Goal: Information Seeking & Learning: Check status

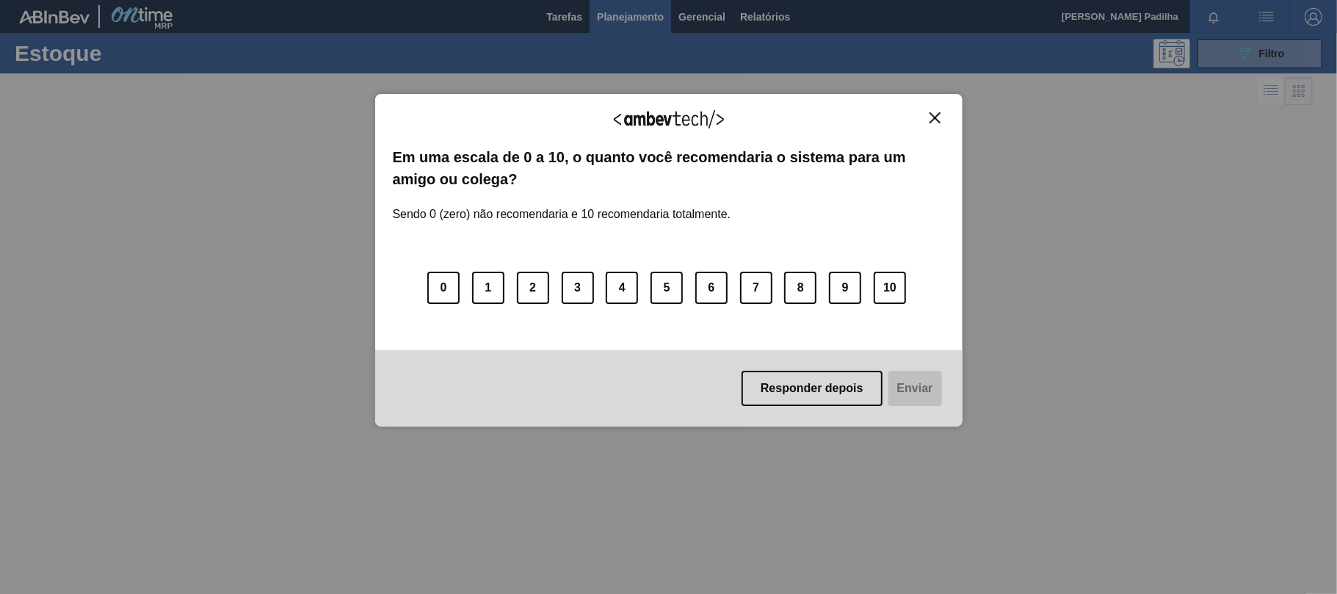
click at [931, 117] on img "Close" at bounding box center [934, 117] width 11 height 11
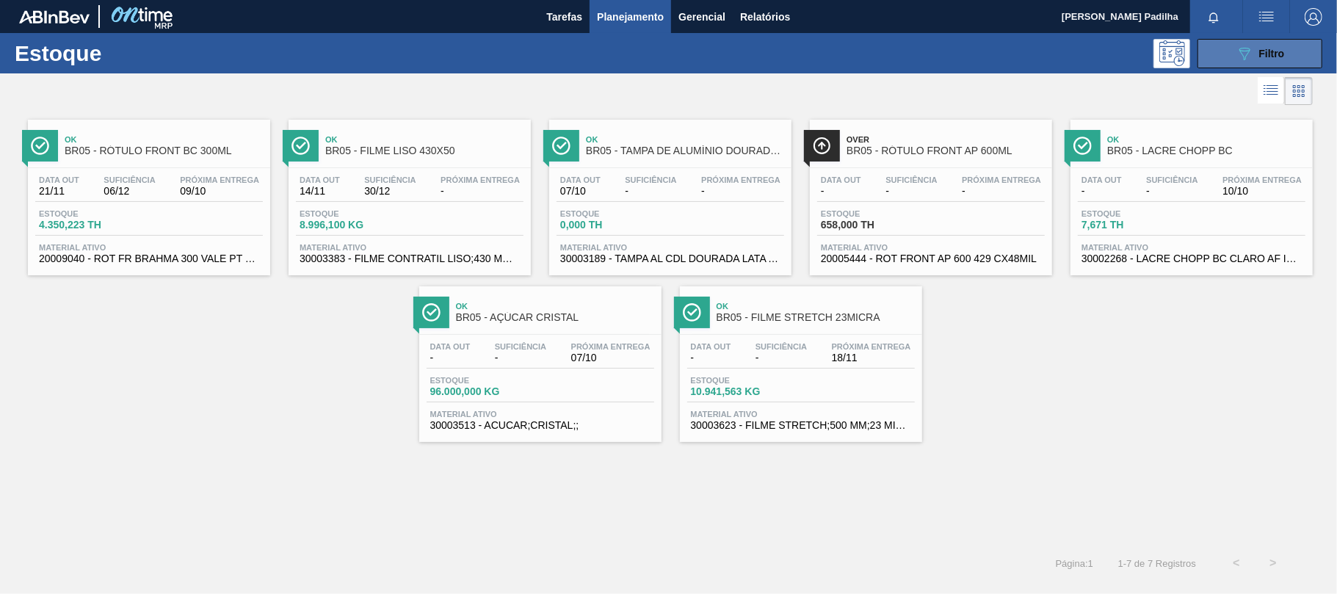
click at [1243, 62] on icon "089F7B8B-B2A5-4AFE-B5C0-19BA573D28AC" at bounding box center [1244, 54] width 18 height 18
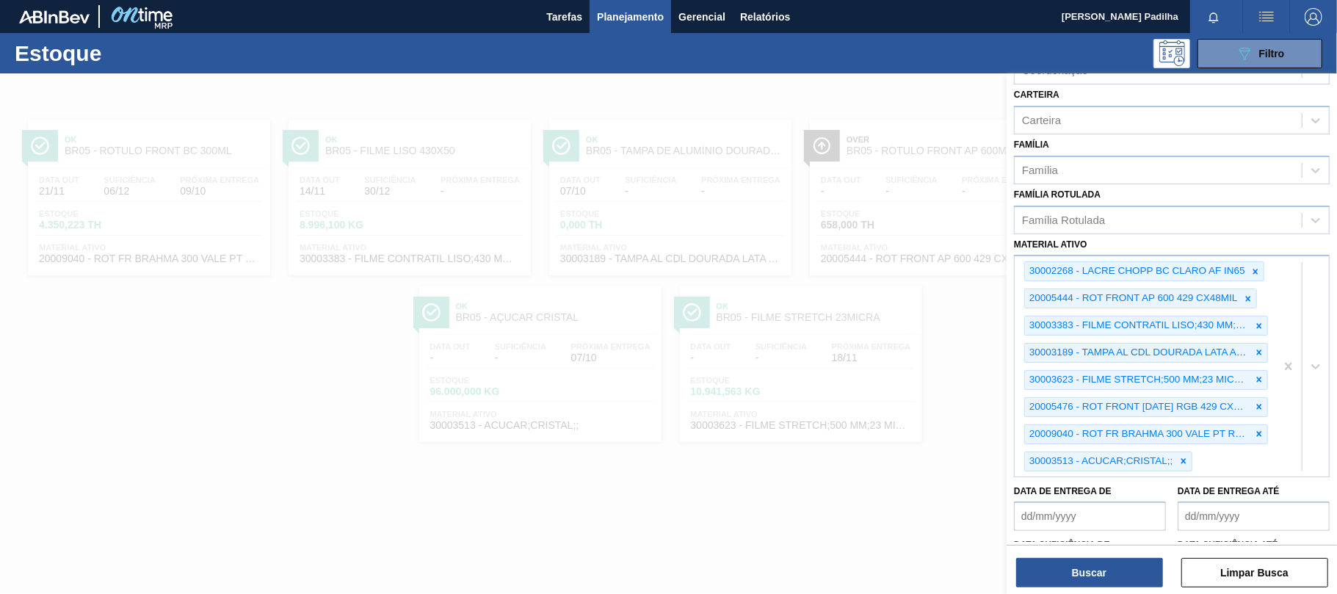
scroll to position [301, 0]
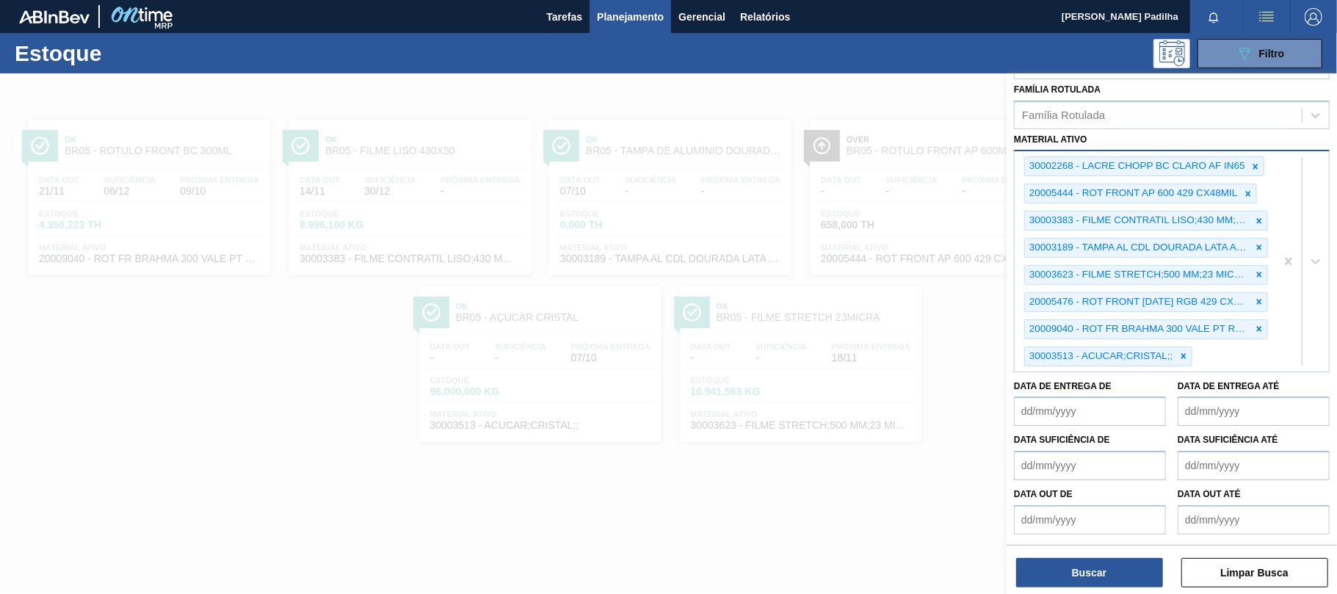
click at [1202, 357] on div "30002268 - LACRE CHOPP BC CLARO AF IN65 20005444 - ROT FRONT AP 600 429 CX48MIL…" at bounding box center [1144, 260] width 261 height 219
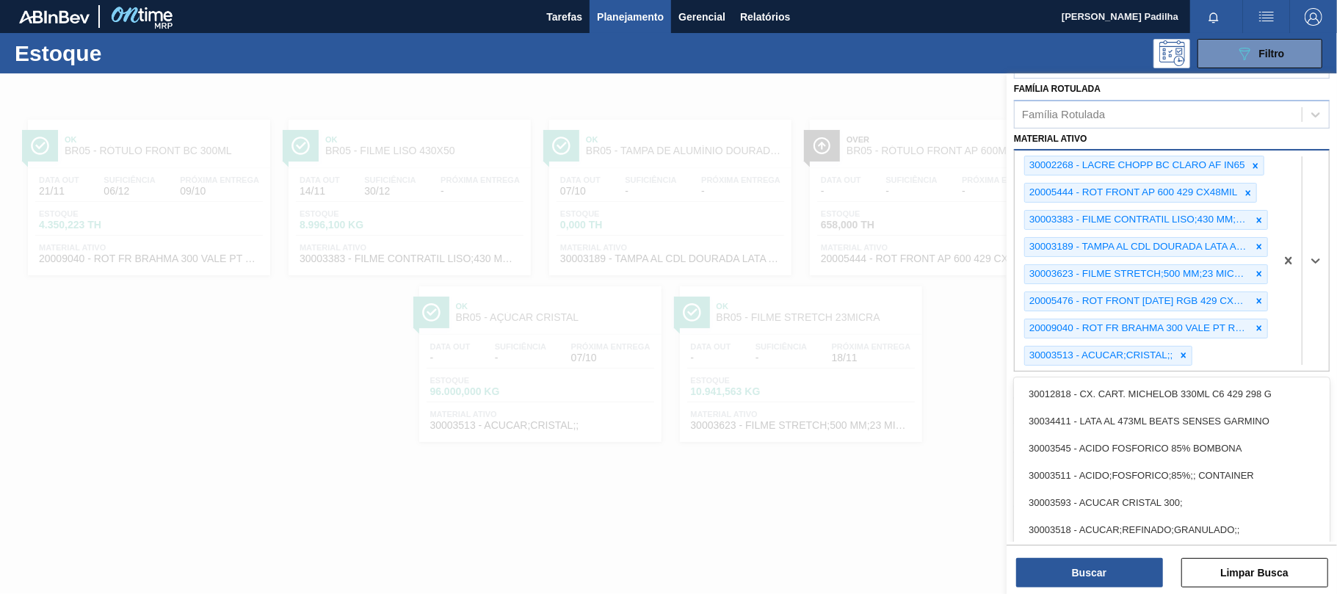
paste ativo "30003521"
type ativo "30003521"
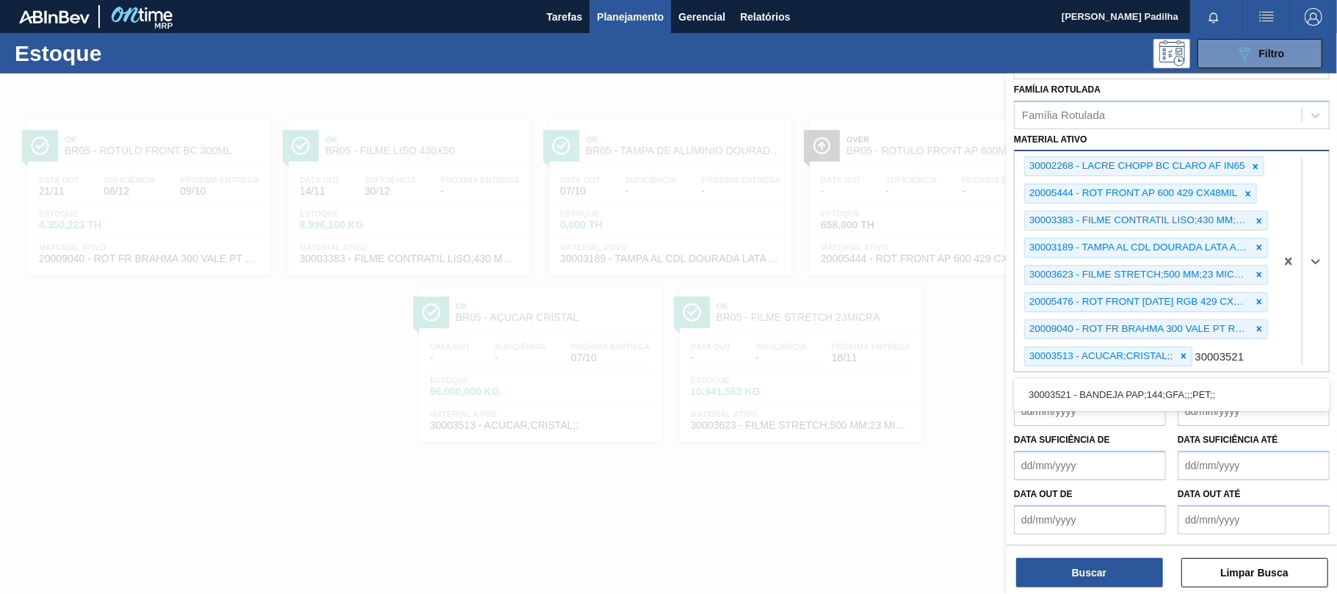
click at [1170, 396] on div "30003521 - BANDEJA PAP;144;GFA;;;PET;;" at bounding box center [1172, 394] width 316 height 27
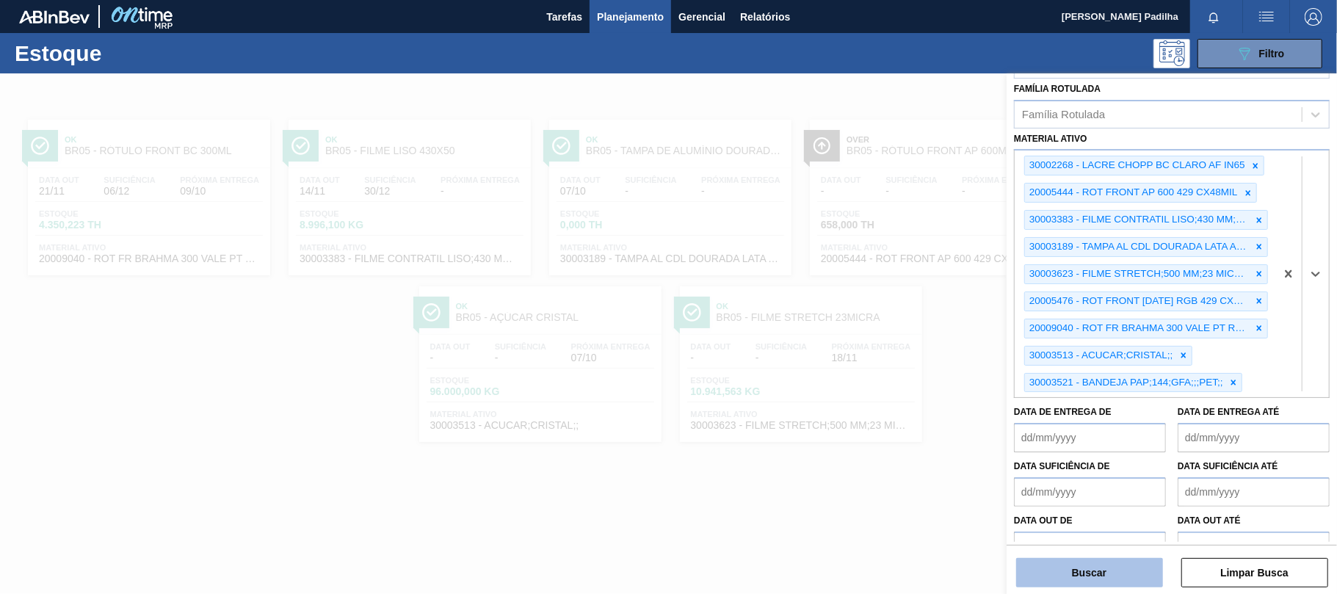
click at [1092, 571] on button "Buscar" at bounding box center [1089, 572] width 147 height 29
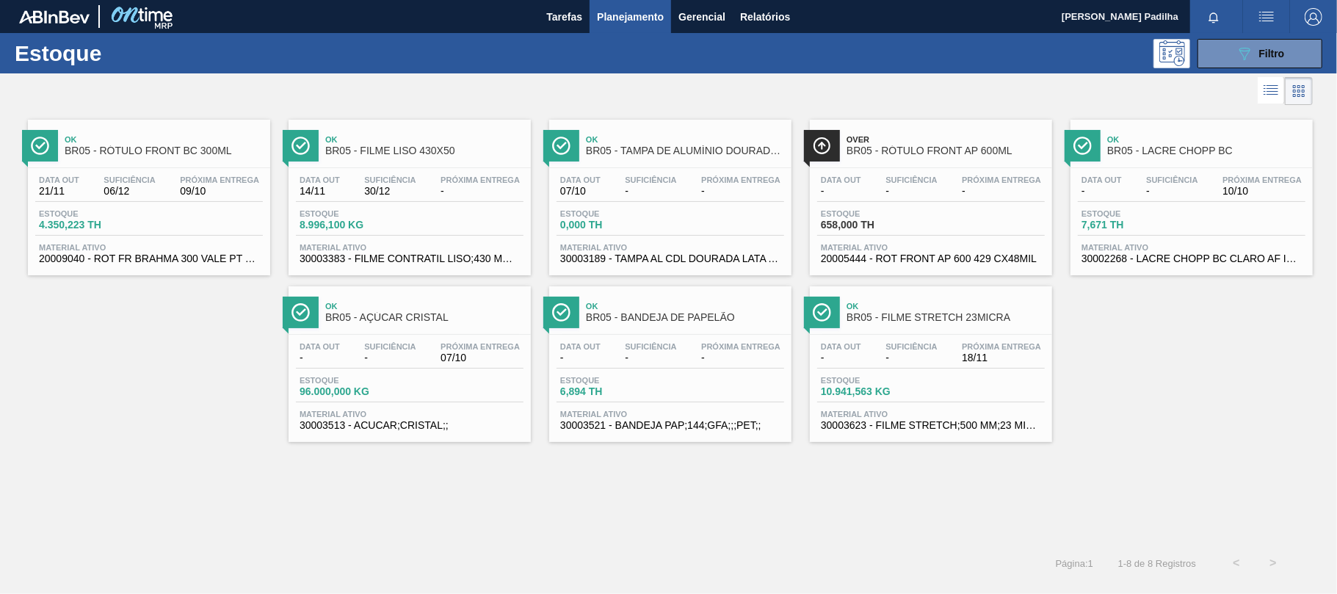
click at [729, 370] on div "Data out - Suficiência - Próxima Entrega - Estoque 6,894 TH Material ativo 3000…" at bounding box center [670, 385] width 242 height 100
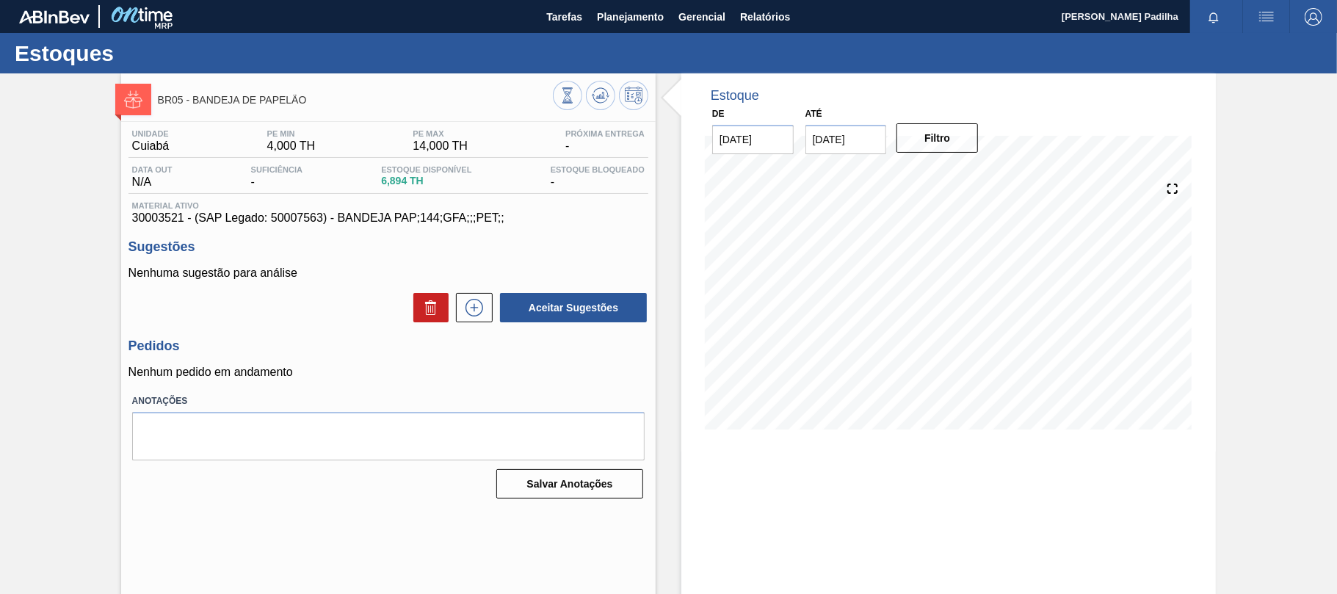
drag, startPoint x: 552, startPoint y: 388, endPoint x: 482, endPoint y: 362, distance: 74.3
click at [546, 388] on div "Unidade Cuiabá PE MIN 4,000 TH PE MAX 14,000 TH Próxima Entrega - Data out N/A …" at bounding box center [388, 313] width 534 height 382
drag, startPoint x: 496, startPoint y: 212, endPoint x: 101, endPoint y: 230, distance: 395.3
click at [101, 230] on div "BR05 - BANDEJA DE PAPELÃO Unidade Cuiabá PE MIN 4,000 TH PE MAX 14,000 TH Próxi…" at bounding box center [668, 352] width 1337 height 558
drag, startPoint x: 153, startPoint y: 223, endPoint x: 523, endPoint y: 221, distance: 370.7
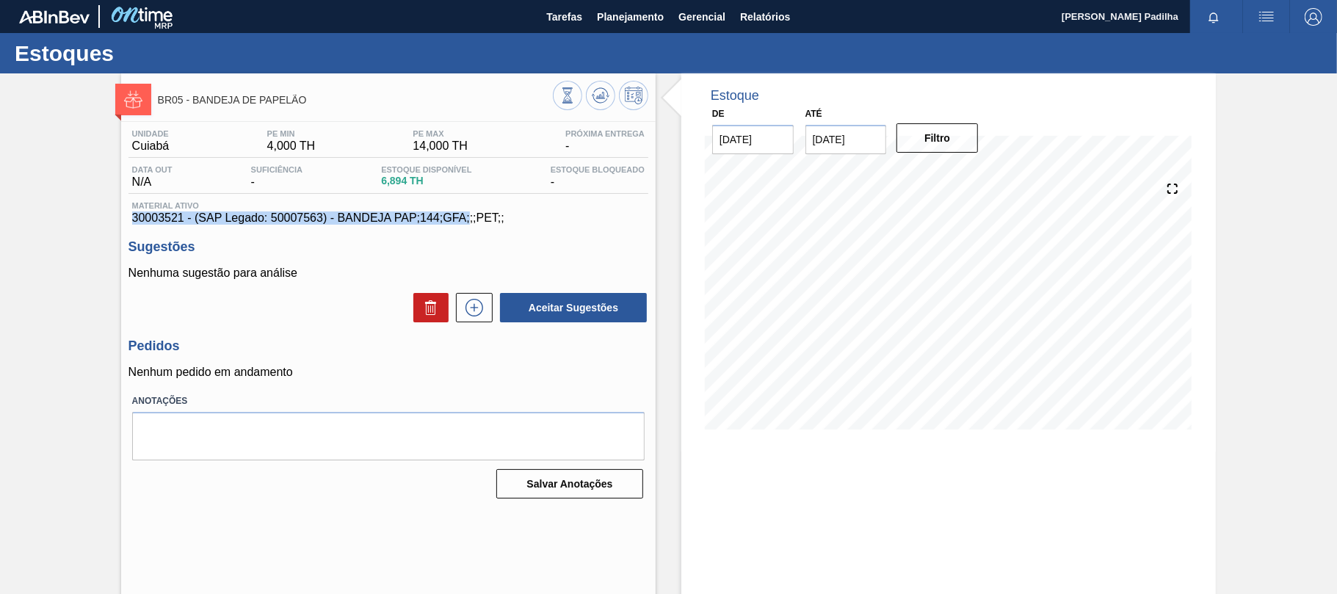
click at [504, 221] on div "Material ativo 30003521 - (SAP Legado: 50007563) - BANDEJA PAP;144;GFA;;;PET;;" at bounding box center [388, 212] width 520 height 23
copy span "30003521 - (SAP Legado: 50007563) - BANDEJA PAP;144;GFA;;;PET;;"
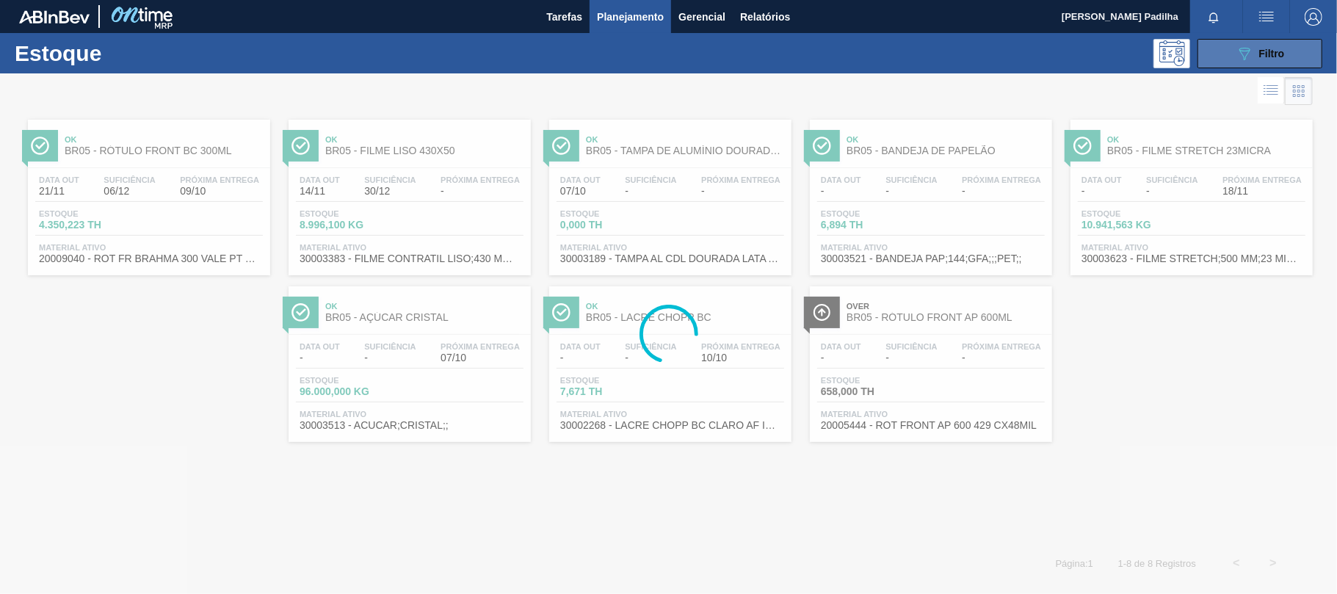
click at [1231, 57] on button "089F7B8B-B2A5-4AFE-B5C0-19BA573D28AC Filtro" at bounding box center [1259, 53] width 125 height 29
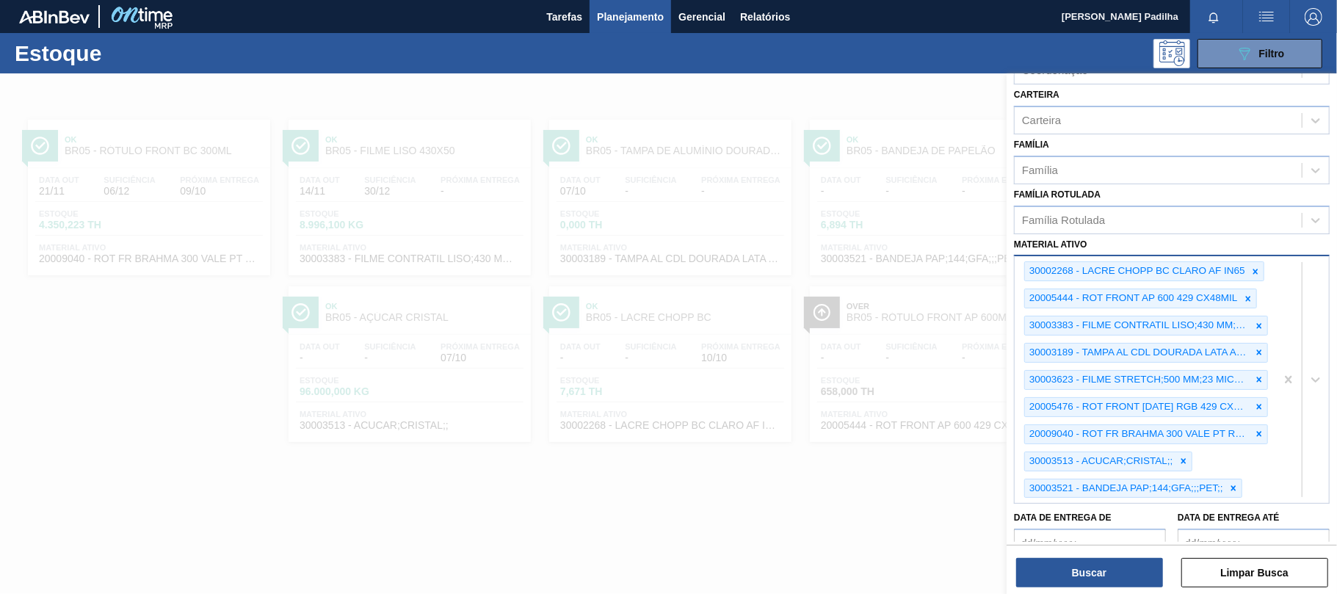
scroll to position [329, 0]
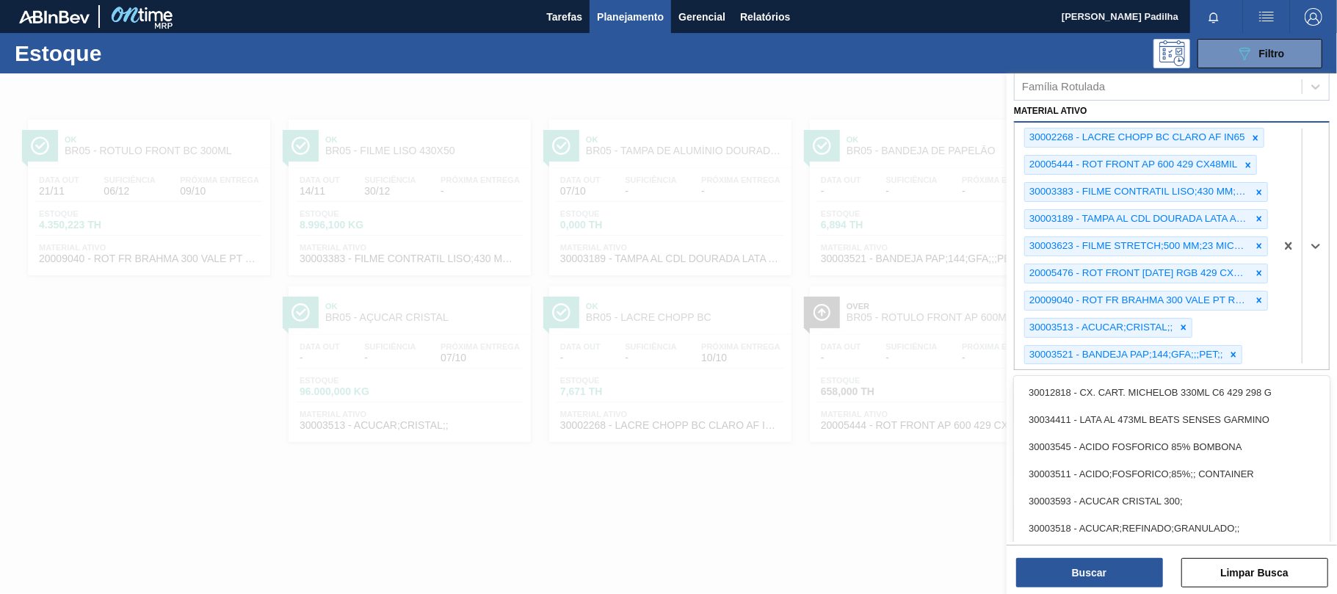
click at [1246, 365] on div "30002268 - LACRE CHOPP BC CLARO AF IN65 20005444 - ROT FRONT AP 600 429 CX48MIL…" at bounding box center [1144, 246] width 261 height 247
paste ativo "30002293"
type ativo "30002293"
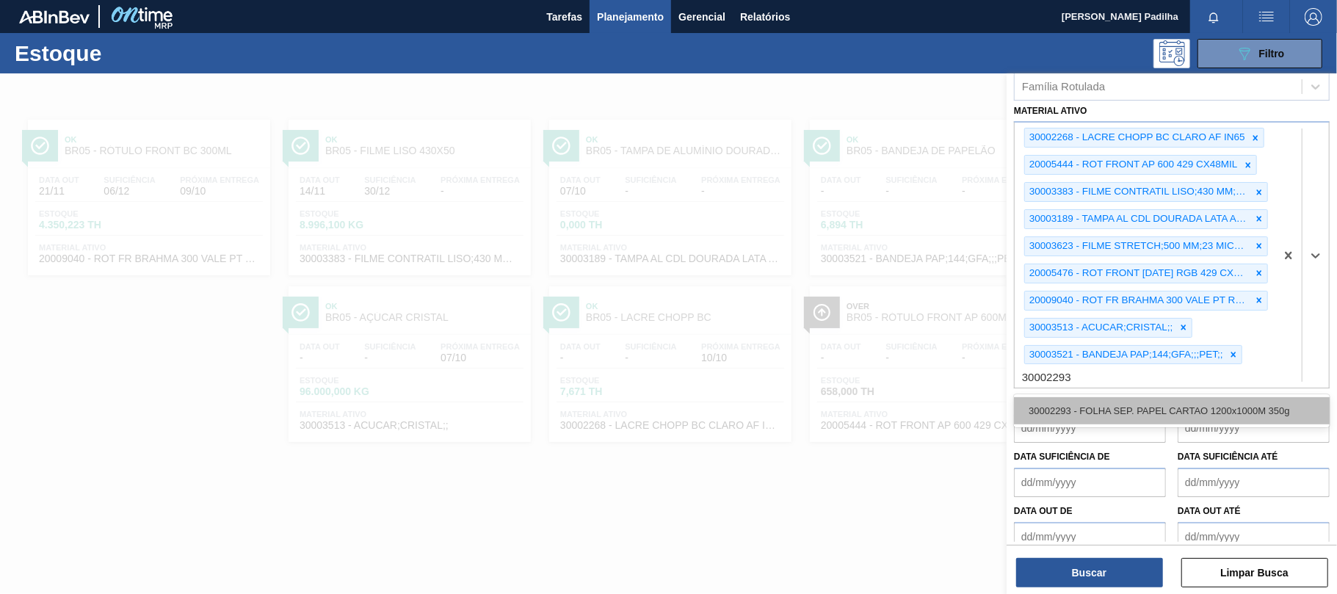
click at [1158, 417] on div "30002293 - FOLHA SEP. PAPEL CARTAO 1200x1000M 350g" at bounding box center [1172, 410] width 316 height 27
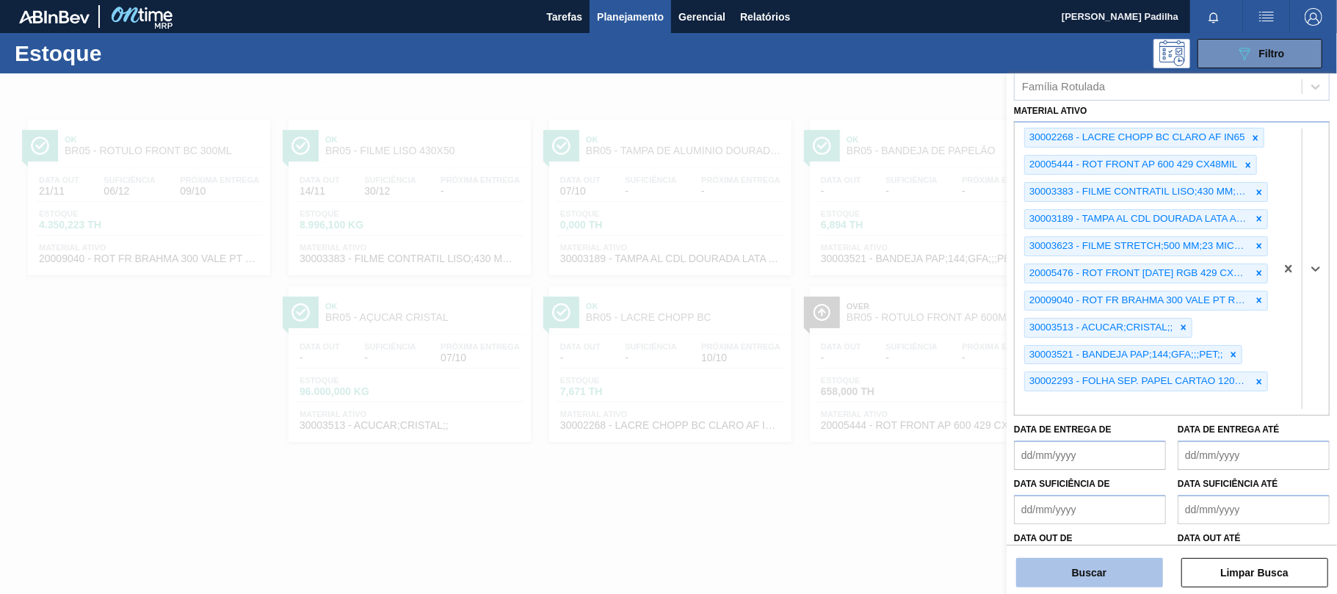
click at [1105, 562] on button "Buscar" at bounding box center [1089, 572] width 147 height 29
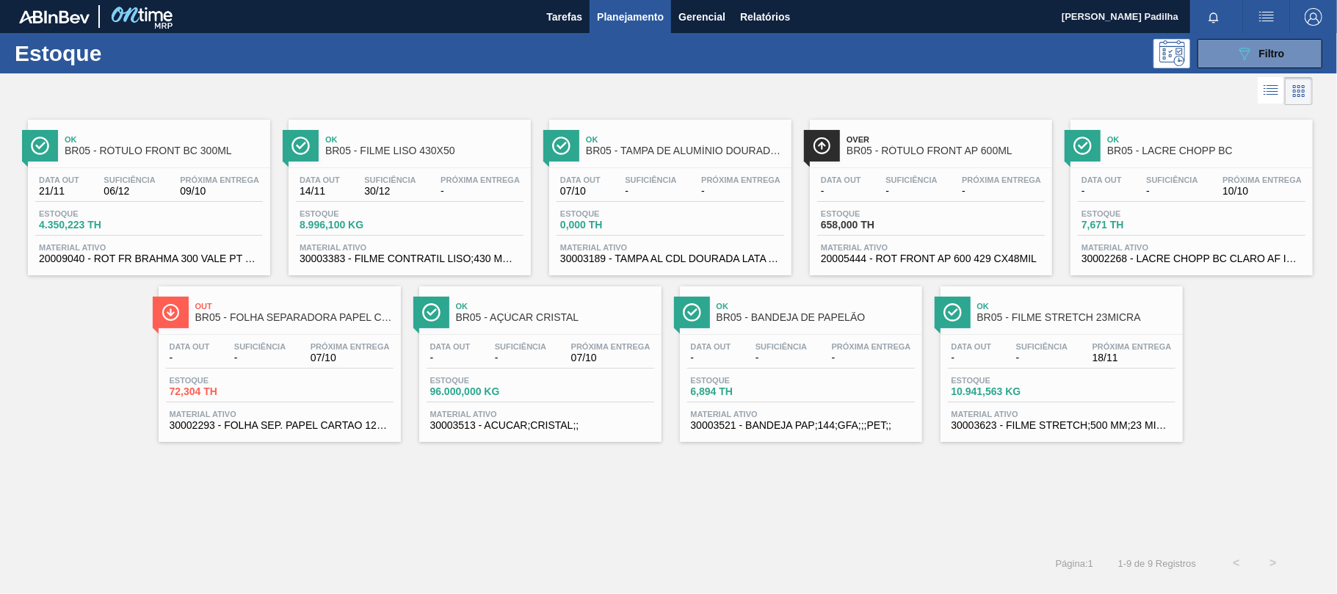
click at [229, 376] on div "Data out - Suficiência - Próxima Entrega 07/10 Estoque 72,304 TH Material ativo…" at bounding box center [280, 385] width 242 height 100
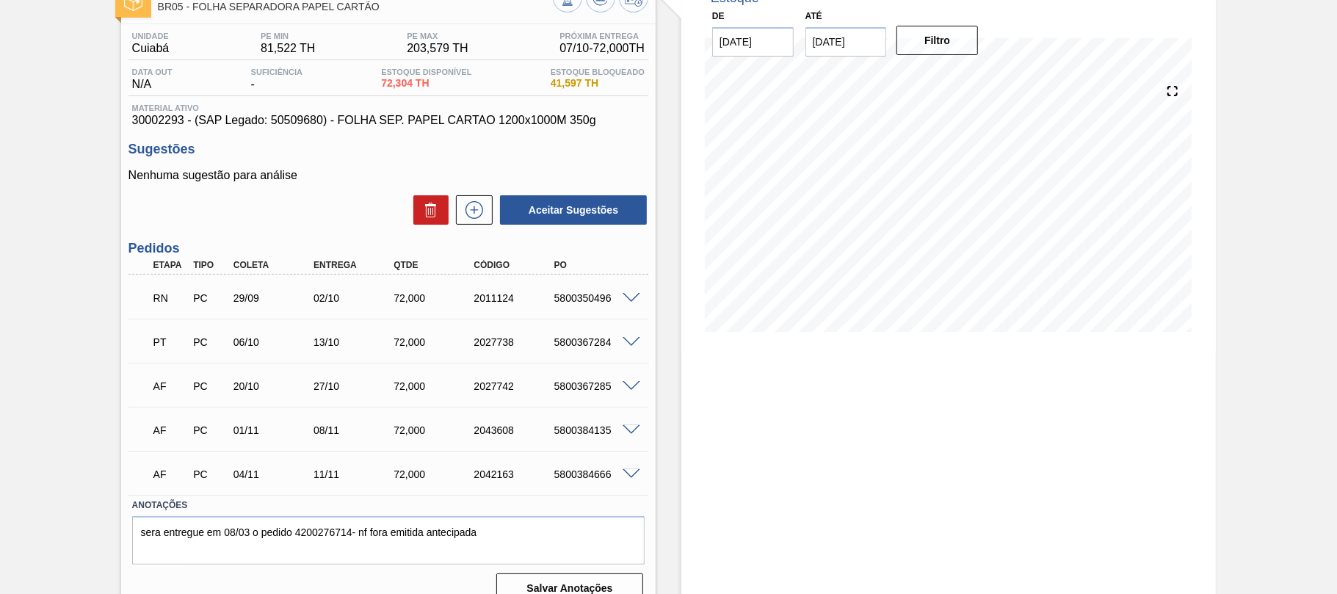
scroll to position [119, 0]
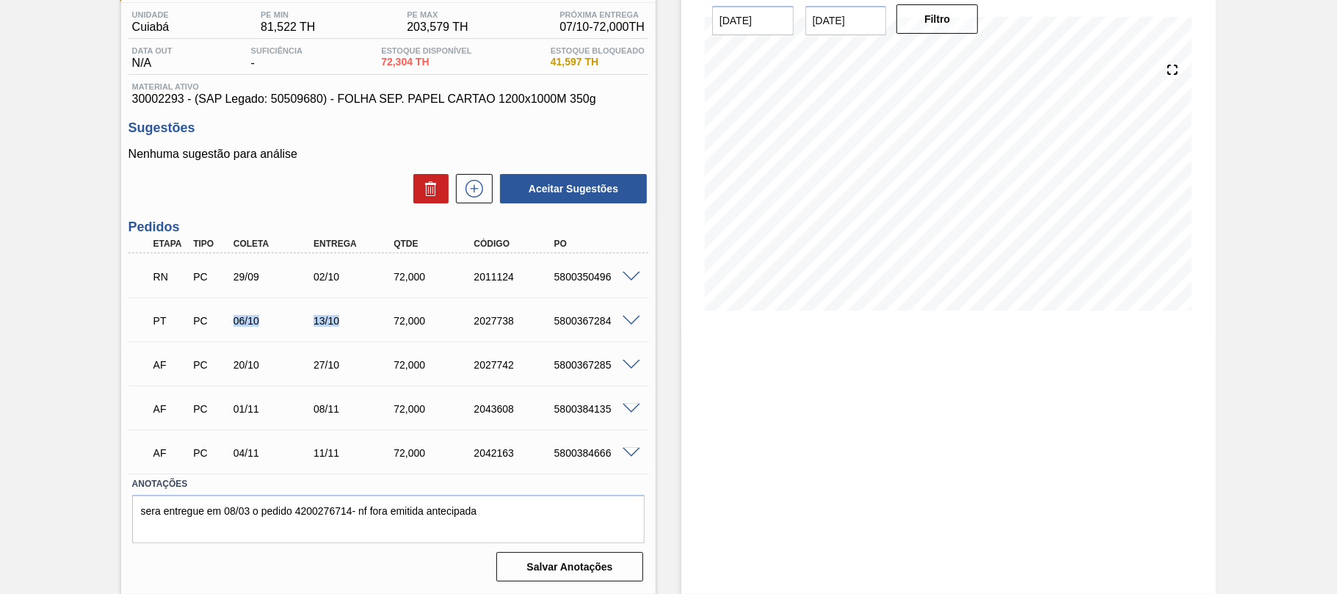
drag, startPoint x: 230, startPoint y: 327, endPoint x: 350, endPoint y: 316, distance: 121.0
click at [350, 316] on div "PT PC 06/10 13/10 72,000 2027738 5800367284" at bounding box center [384, 319] width 481 height 29
click at [815, 424] on div "Estoque De [DATE] Até [DATE] Filtro" at bounding box center [948, 273] width 534 height 639
drag, startPoint x: 109, startPoint y: 306, endPoint x: 700, endPoint y: 323, distance: 590.4
click at [697, 323] on div "Em Renegociação BR05 - FOLHA SEPARADORA PAPEL CARTÃO Unidade Cuiabá PE MIN 81,5…" at bounding box center [668, 273] width 1337 height 639
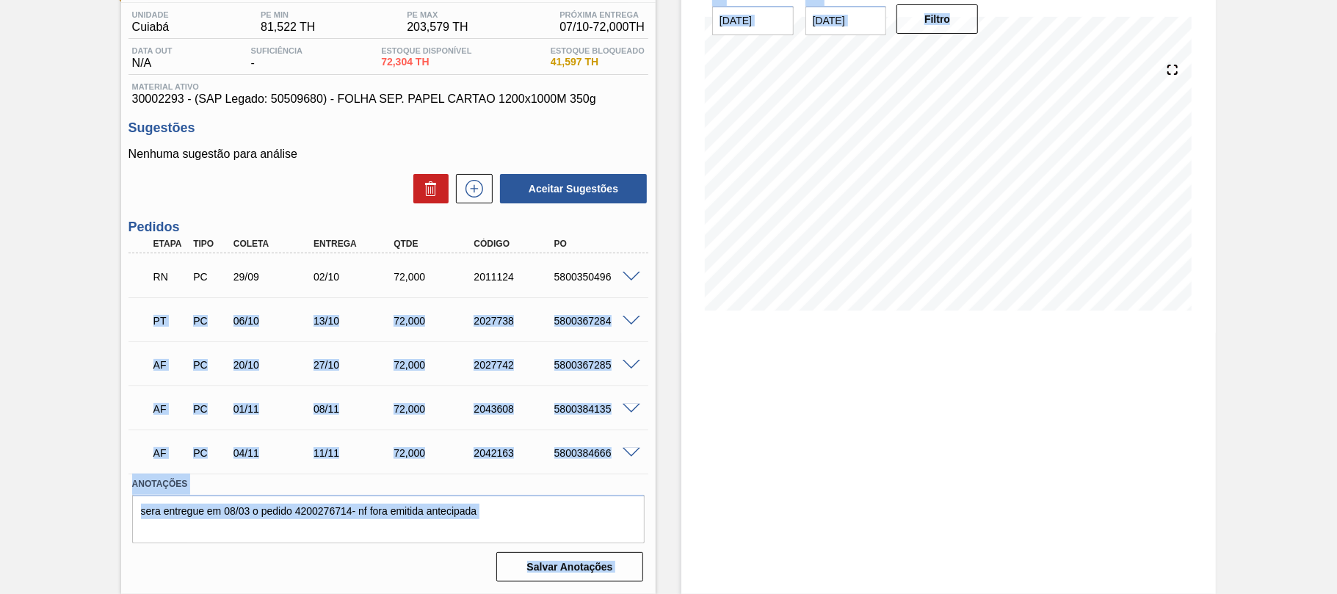
click at [782, 356] on div "Estoque De [DATE] Até [DATE] Filtro" at bounding box center [948, 273] width 534 height 639
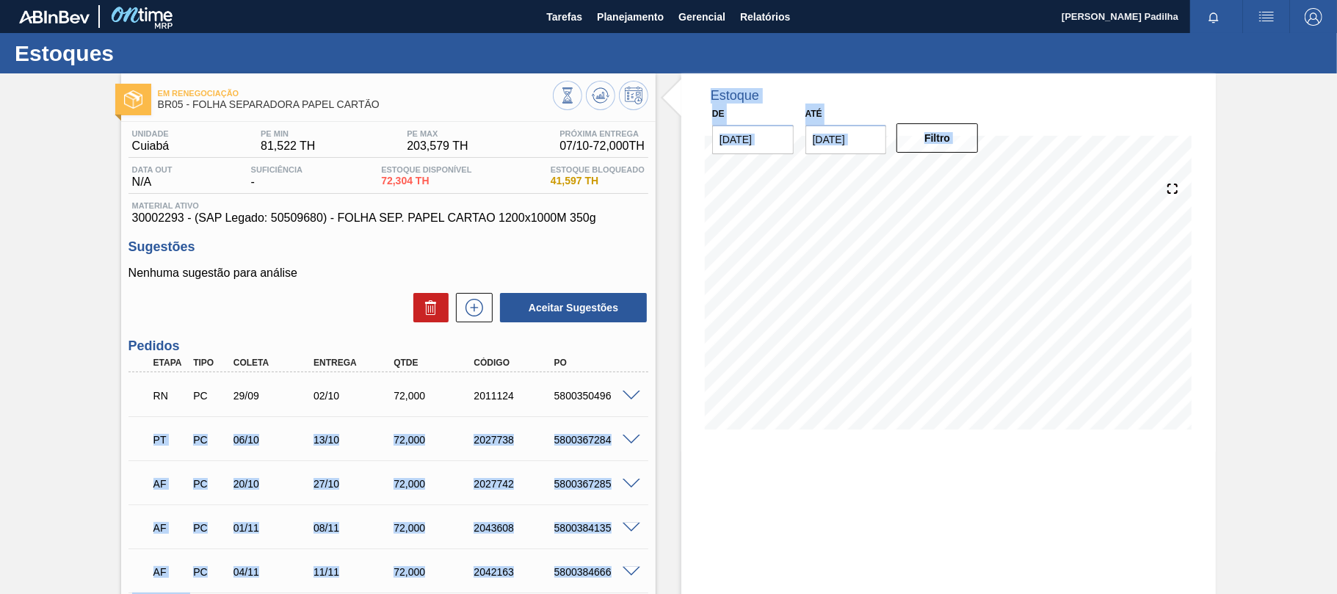
click at [866, 476] on div "Estoque De [DATE] Até [DATE] Filtro 07/10 Projeção de Estoque 141.979 [DOMAIN_N…" at bounding box center [948, 392] width 534 height 639
drag, startPoint x: 829, startPoint y: 484, endPoint x: 802, endPoint y: 477, distance: 27.4
click at [832, 482] on div "Estoque De [DATE] Até [DATE] Filtro 11/10 Projeção de Estoque 118.557 [DOMAIN_N…" at bounding box center [948, 392] width 534 height 639
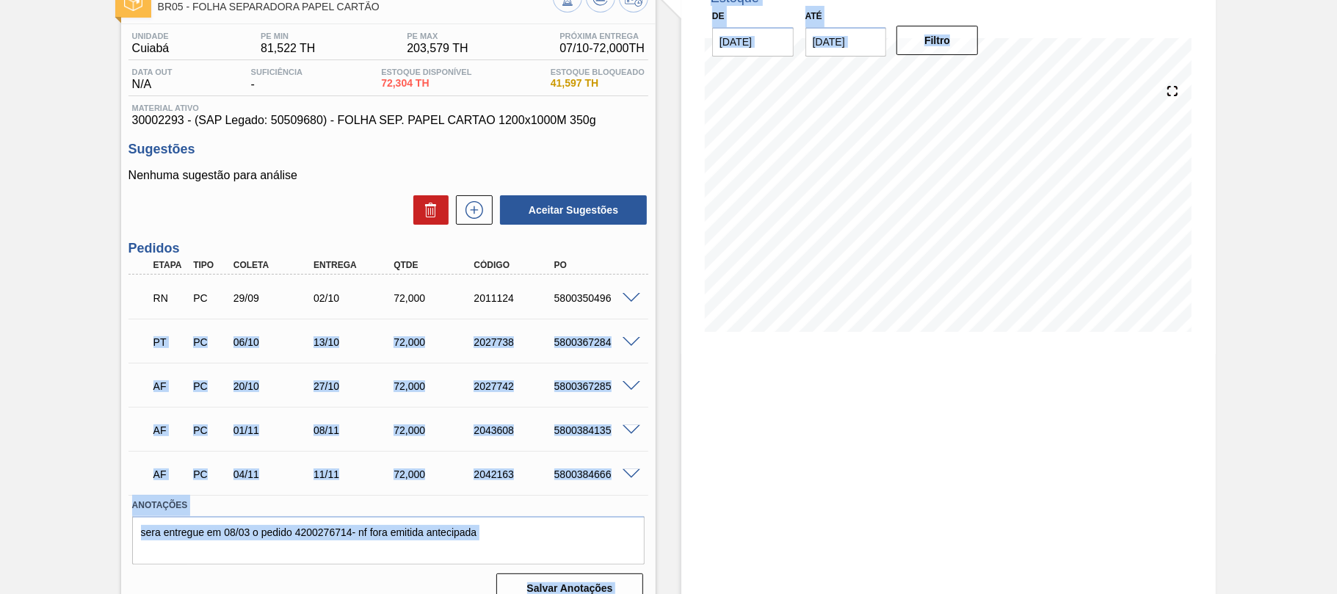
click at [850, 402] on div "Estoque De [DATE] Até [DATE] Filtro 11/10 Projeção de Estoque 118.557 [DOMAIN_N…" at bounding box center [948, 295] width 534 height 639
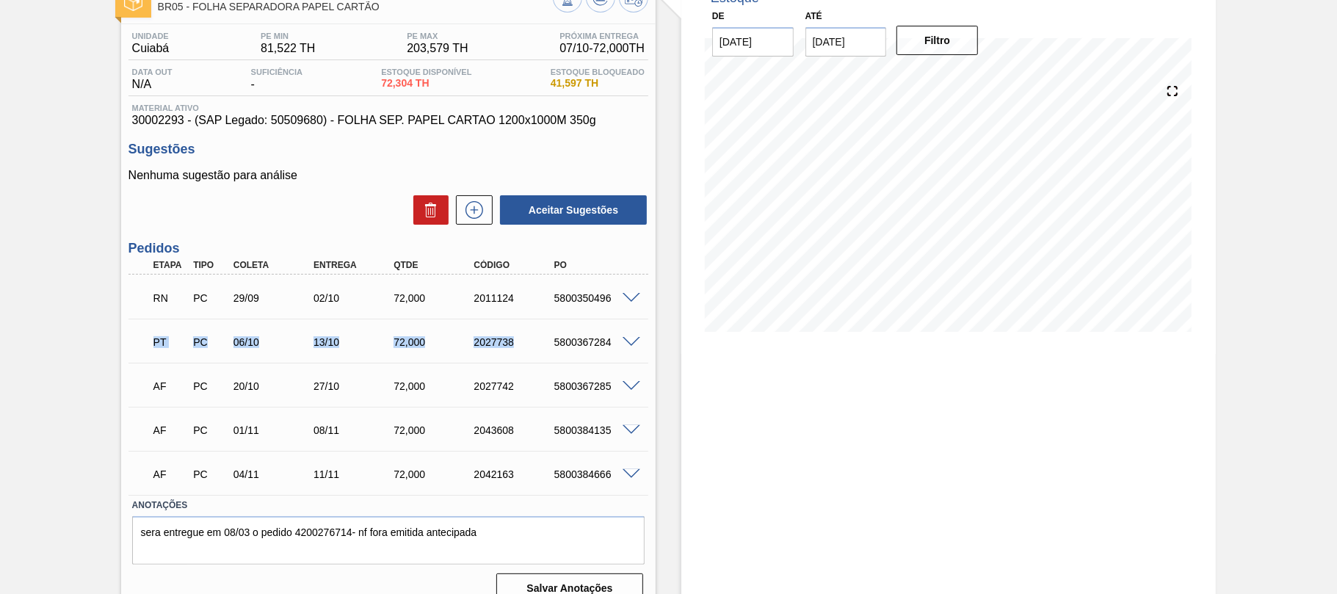
drag, startPoint x: 144, startPoint y: 338, endPoint x: 540, endPoint y: 338, distance: 396.4
click at [549, 341] on div "PT PC 06/10 13/10 72,000 2027738 5800367284" at bounding box center [384, 340] width 481 height 29
click at [902, 398] on div "Estoque De [DATE] Até [DATE] Filtro 11/10 Projeção de Estoque 118.557 [DOMAIN_N…" at bounding box center [948, 295] width 534 height 639
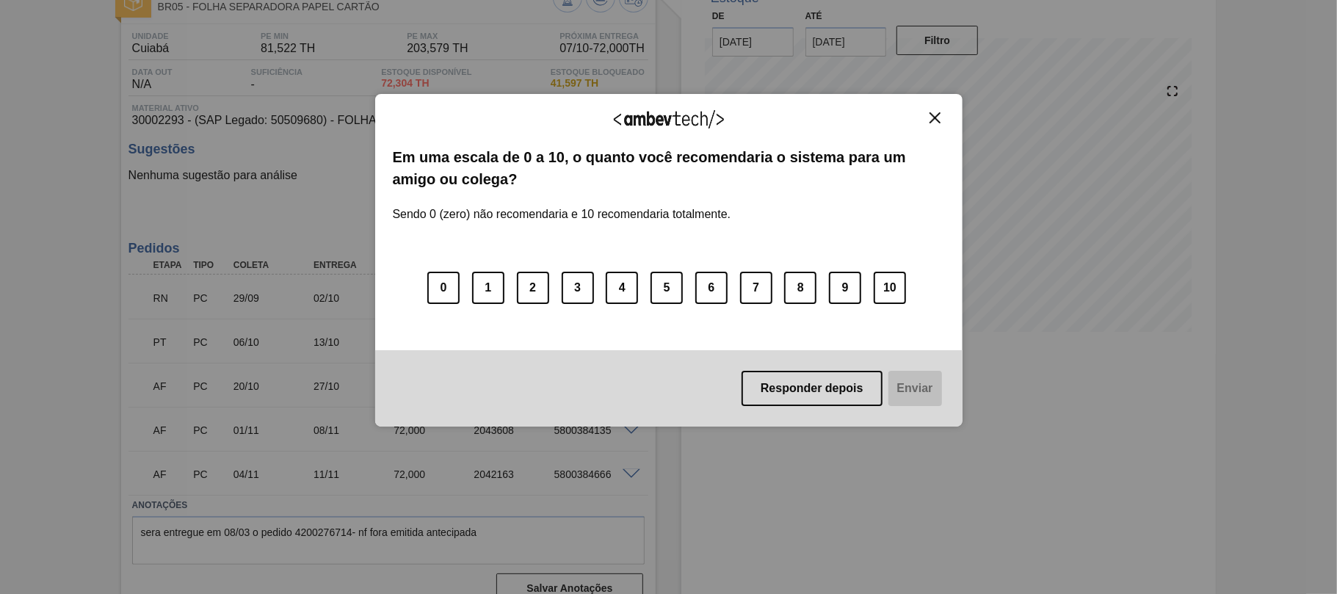
click at [938, 109] on div "Agradecemos seu feedback! Em uma escala de 0 a 10, o quanto você recomendaria o…" at bounding box center [668, 260] width 587 height 333
click at [929, 113] on img "Close" at bounding box center [934, 117] width 11 height 11
click at [934, 101] on div "Agradecemos seu feedback! Em uma escala de 0 a 10, o quanto você recomendaria o…" at bounding box center [668, 260] width 587 height 333
click at [931, 113] on img "Close" at bounding box center [934, 117] width 11 height 11
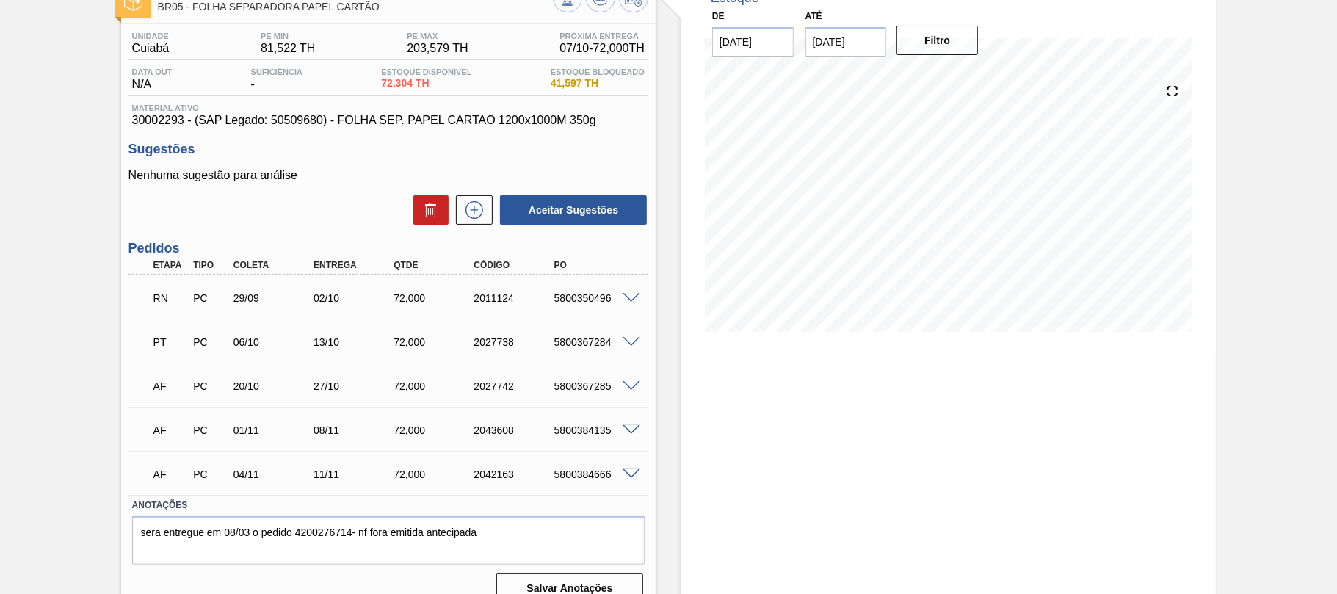
scroll to position [0, 0]
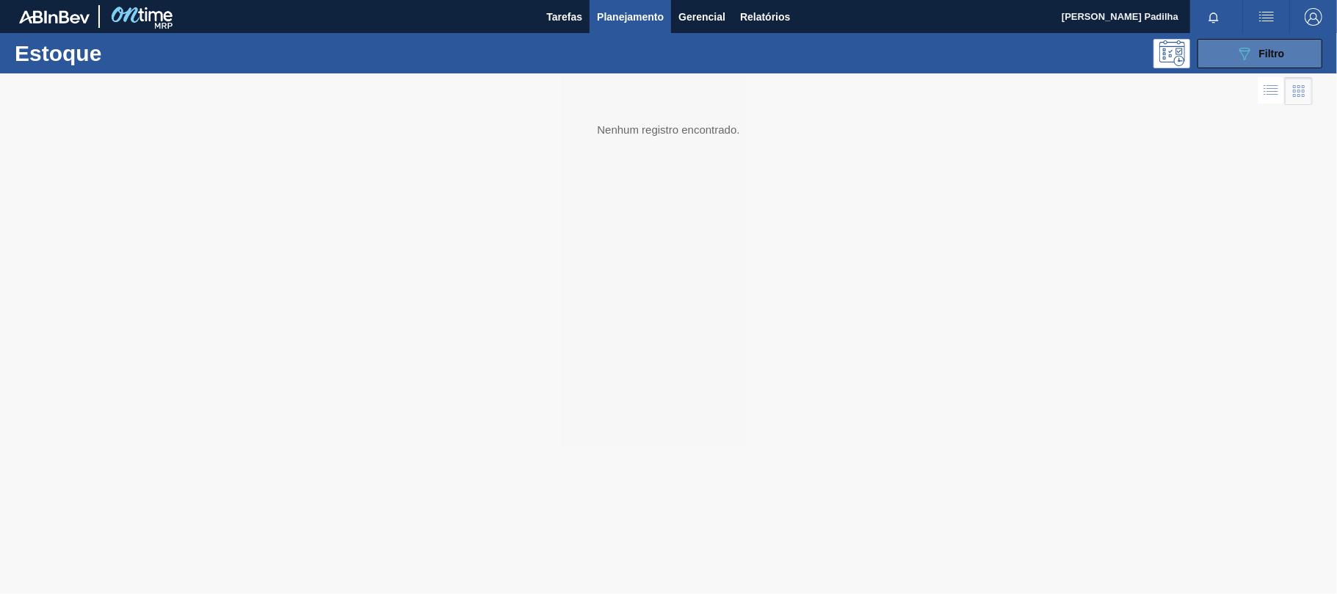
click at [1260, 51] on span "Filtro" at bounding box center [1272, 54] width 26 height 12
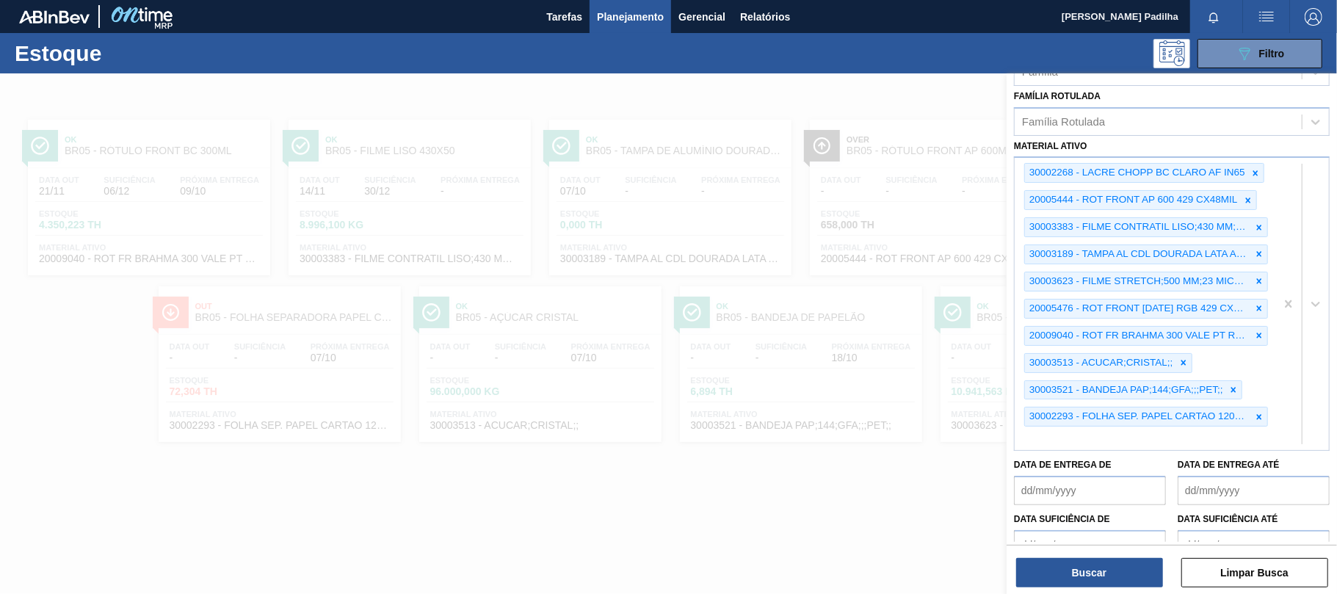
scroll to position [374, 0]
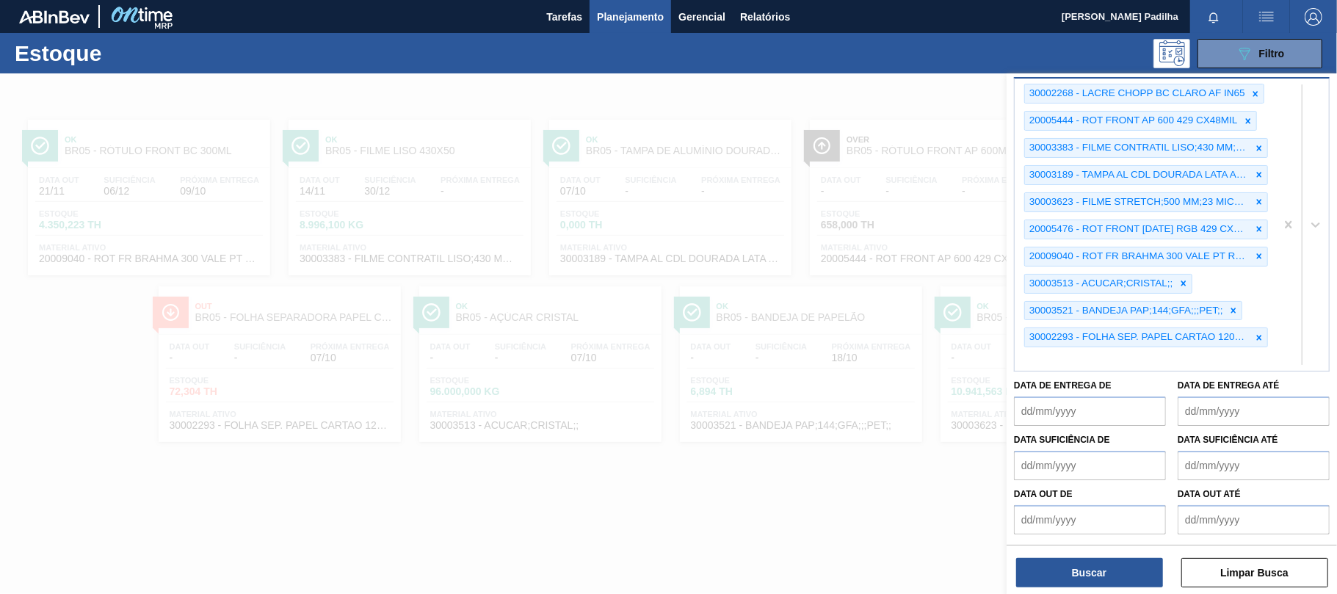
click at [1170, 349] on div "30002268 - LACRE CHOPP BC CLARO AF IN65 20005444 - ROT FRONT AP 600 429 CX48MIL…" at bounding box center [1144, 225] width 261 height 292
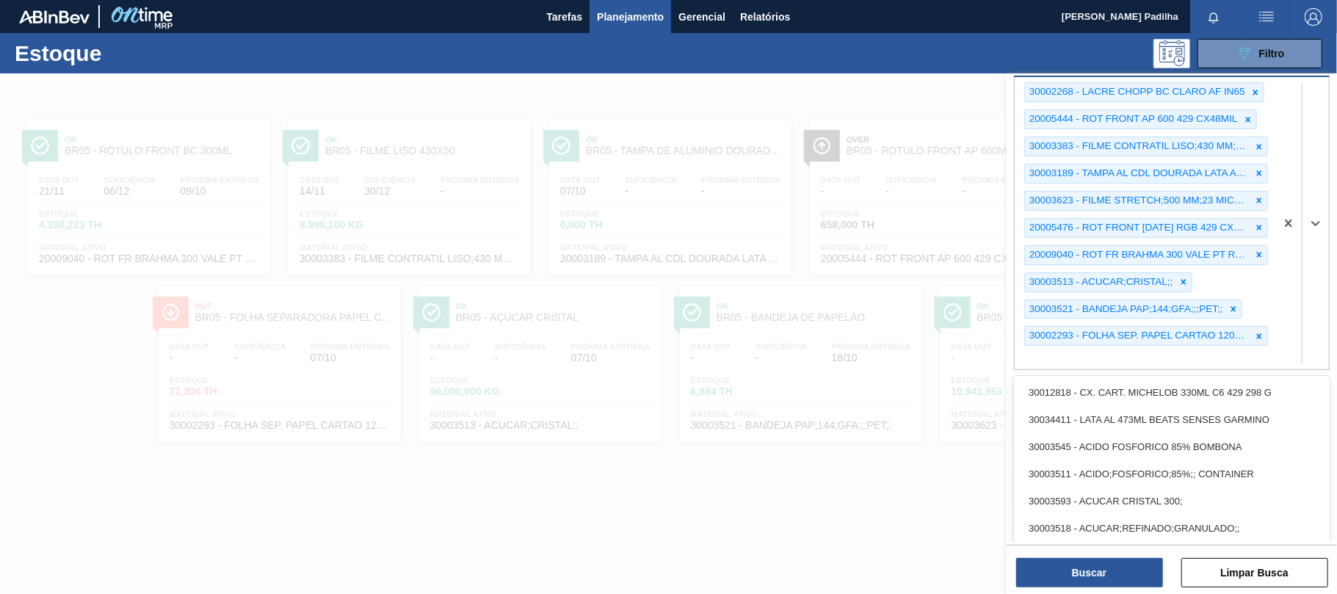
paste ativo "30018482"
type ativo "30018482"
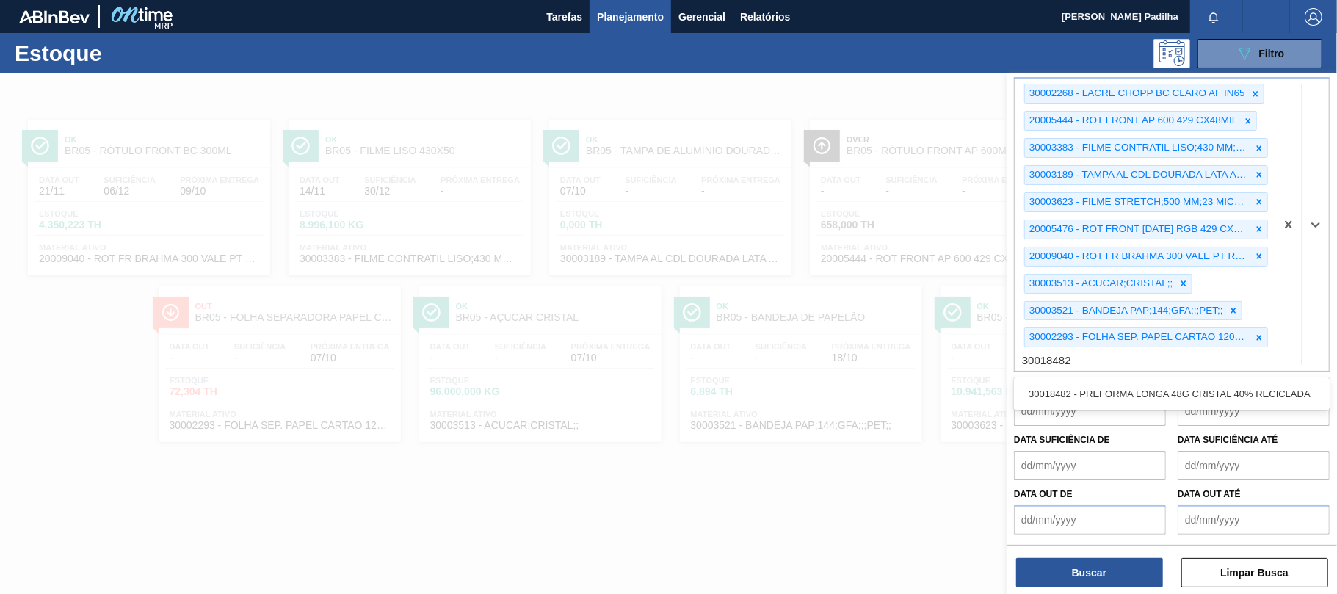
click at [1127, 410] on div "30018482 - PREFORMA LONGA 48G CRISTAL 40% RECICLADA" at bounding box center [1172, 393] width 316 height 33
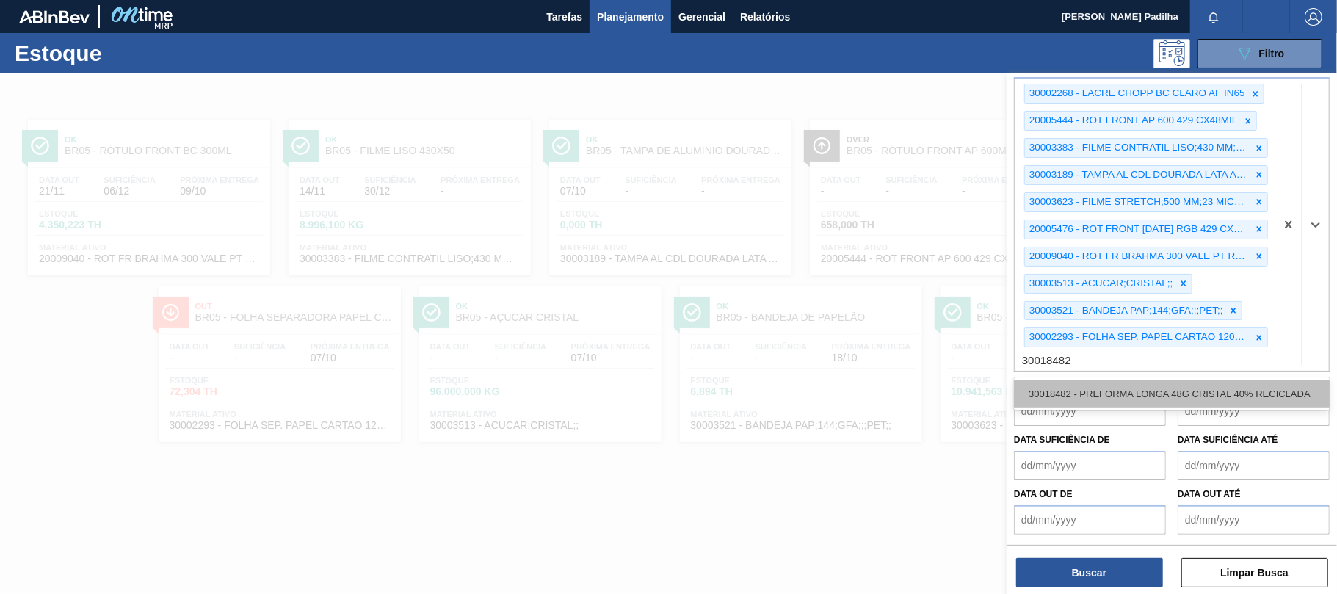
click at [1128, 392] on div "30018482 - PREFORMA LONGA 48G CRISTAL 40% RECICLADA" at bounding box center [1172, 393] width 316 height 27
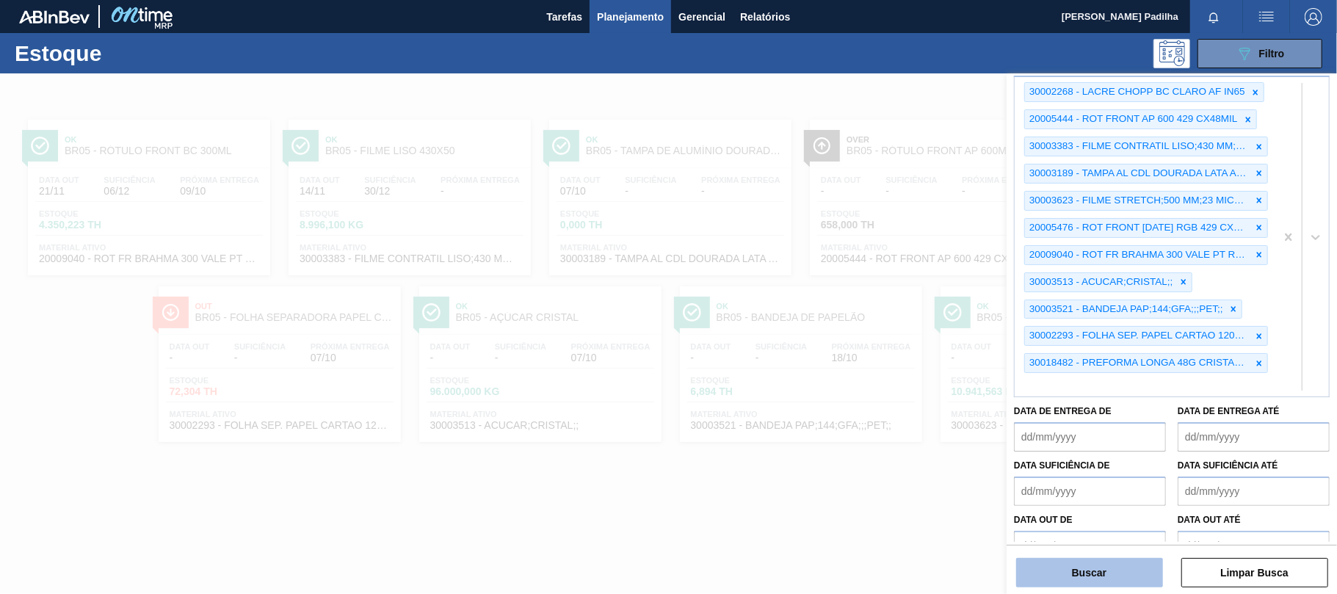
click at [1102, 580] on button "Buscar" at bounding box center [1089, 572] width 147 height 29
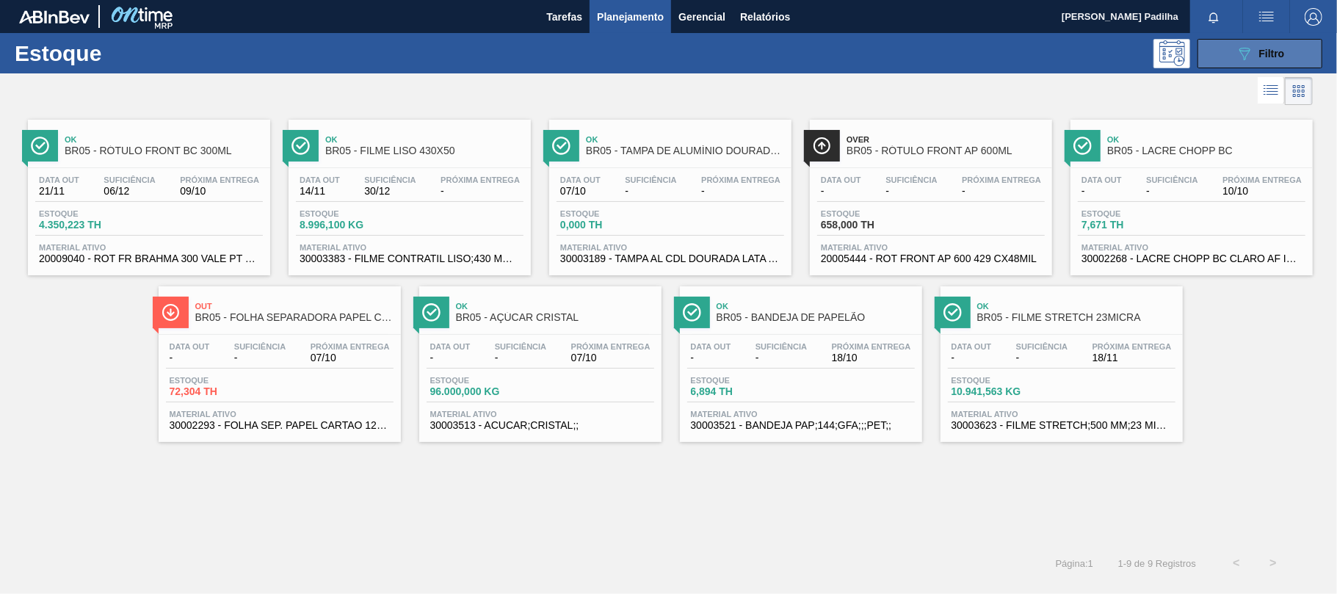
click at [1296, 46] on button "089F7B8B-B2A5-4AFE-B5C0-19BA573D28AC Filtro" at bounding box center [1259, 53] width 125 height 29
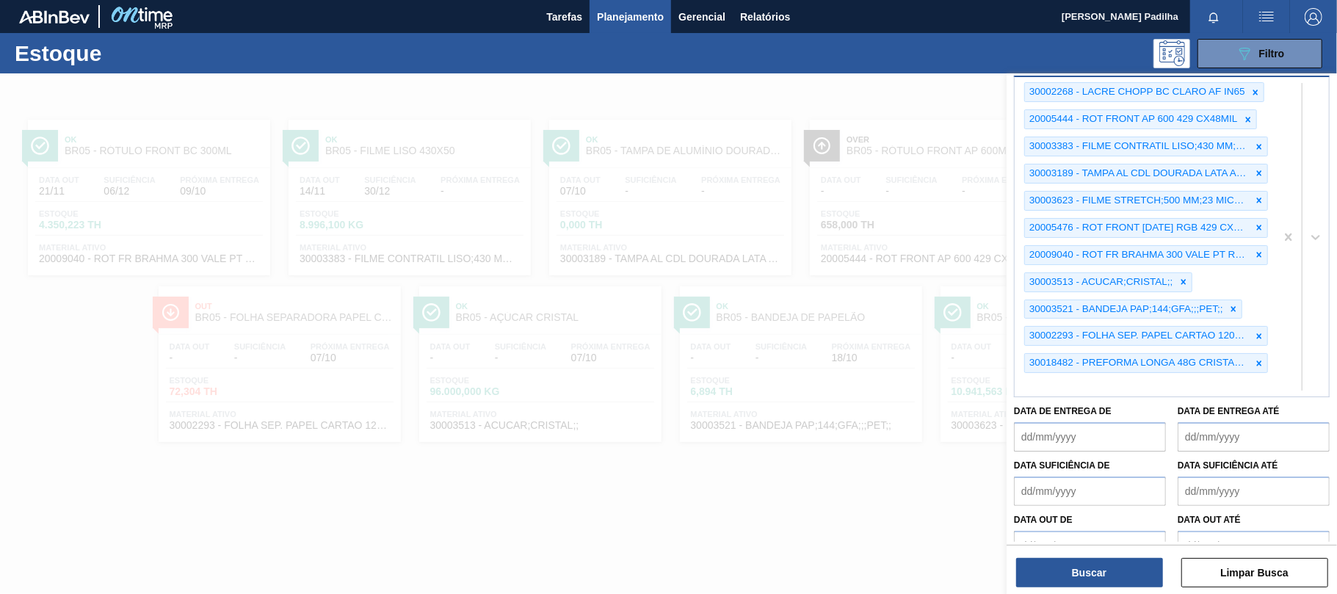
scroll to position [402, 0]
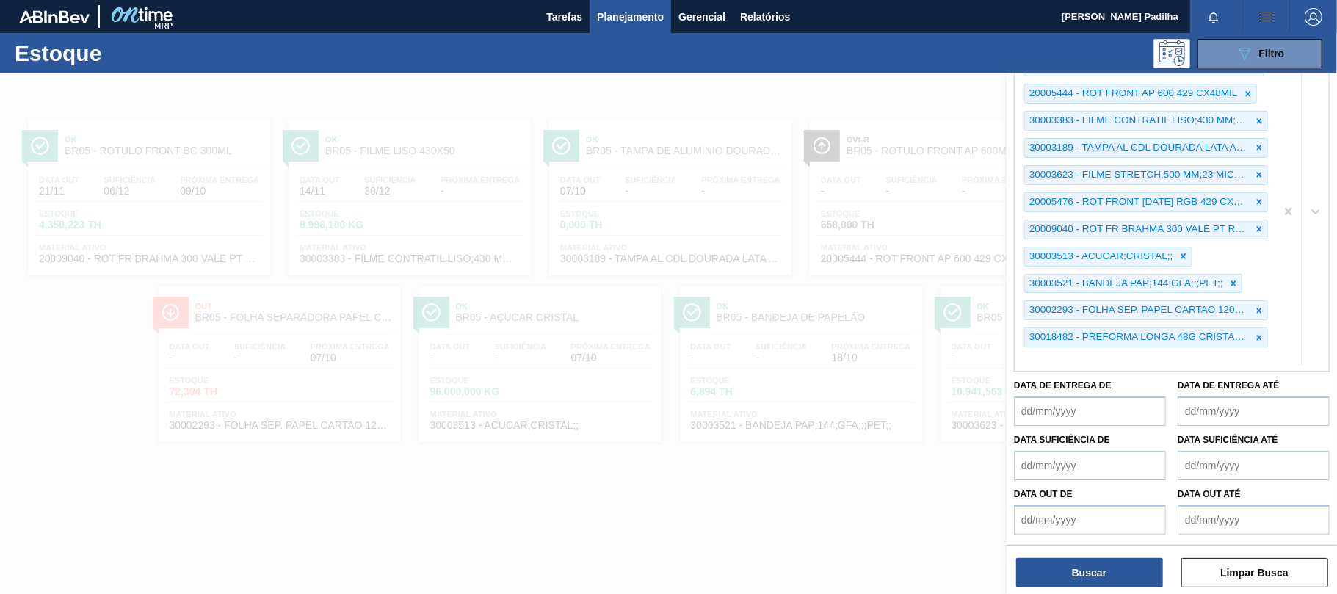
click at [1096, 353] on div "30002268 - LACRE CHOPP BC CLARO AF IN65 20005444 - ROT FRONT AP 600 429 CX48MIL…" at bounding box center [1144, 210] width 261 height 319
paste ativo "30031247"
type ativo "30031247"
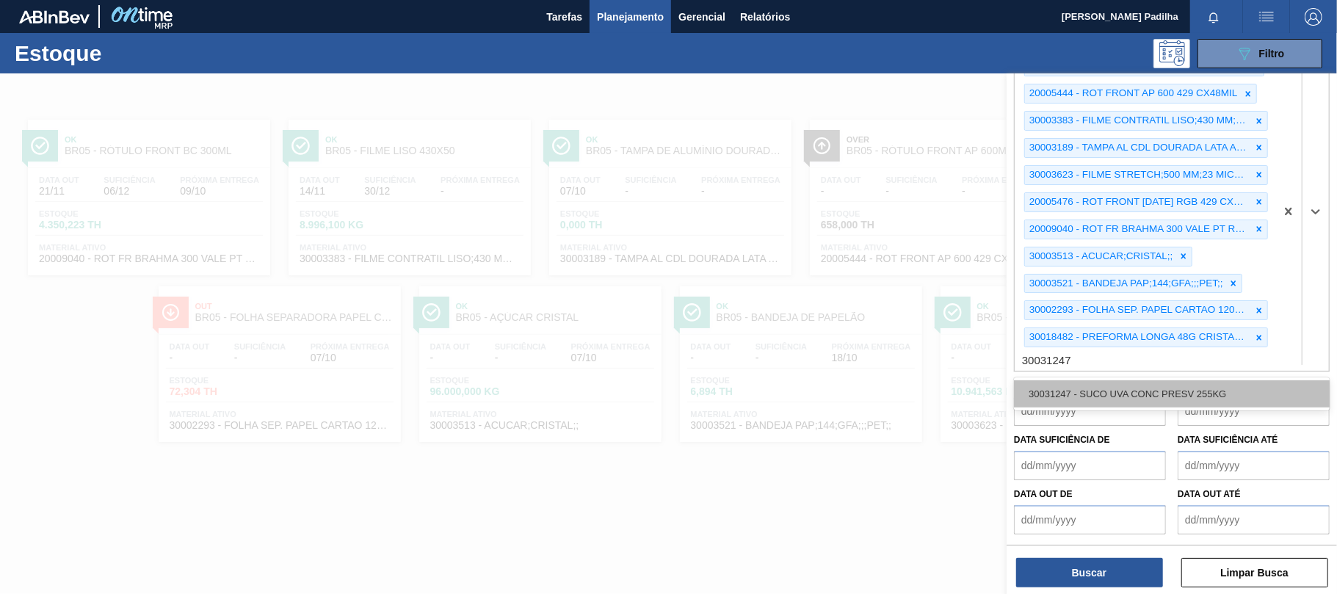
click at [1091, 398] on div "30031247 - SUCO UVA CONC PRESV 255KG" at bounding box center [1172, 393] width 316 height 27
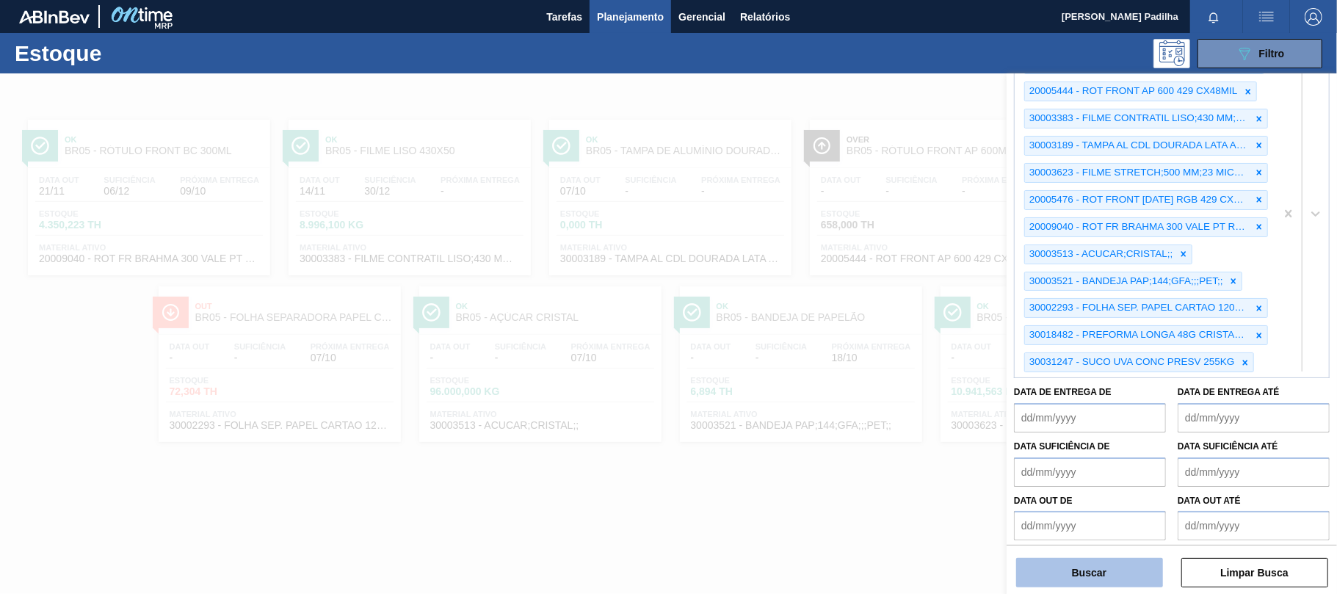
click at [1110, 576] on button "Buscar" at bounding box center [1089, 572] width 147 height 29
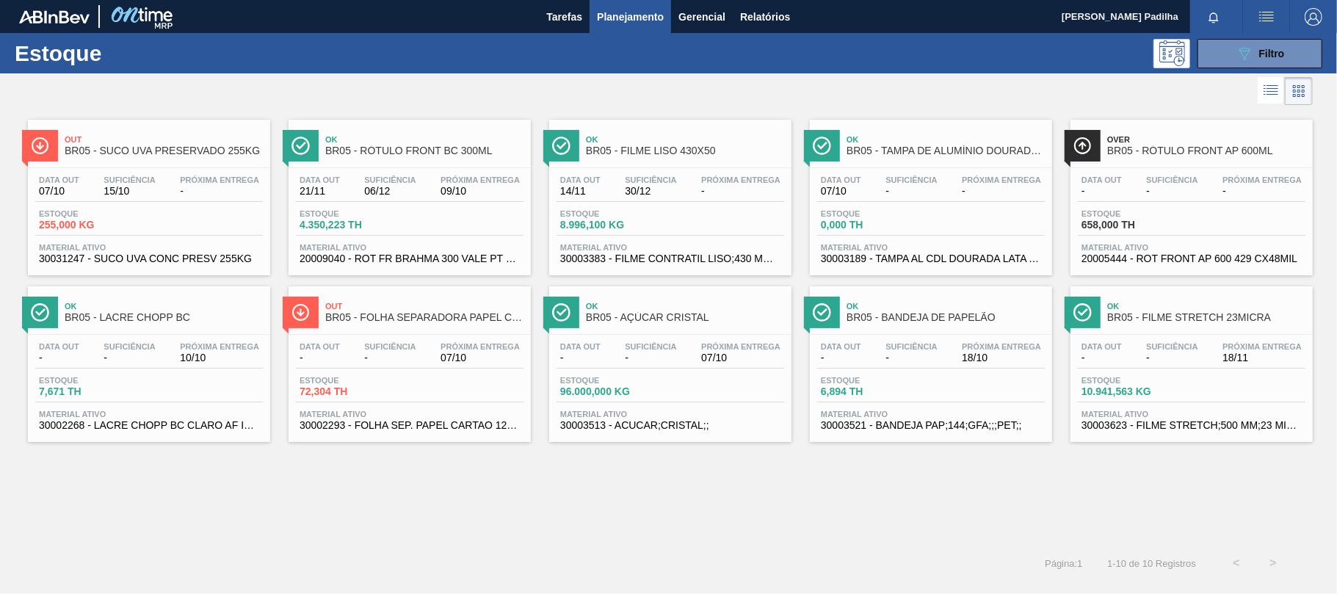
click at [224, 211] on div "Estoque 255,000 KG" at bounding box center [149, 222] width 228 height 26
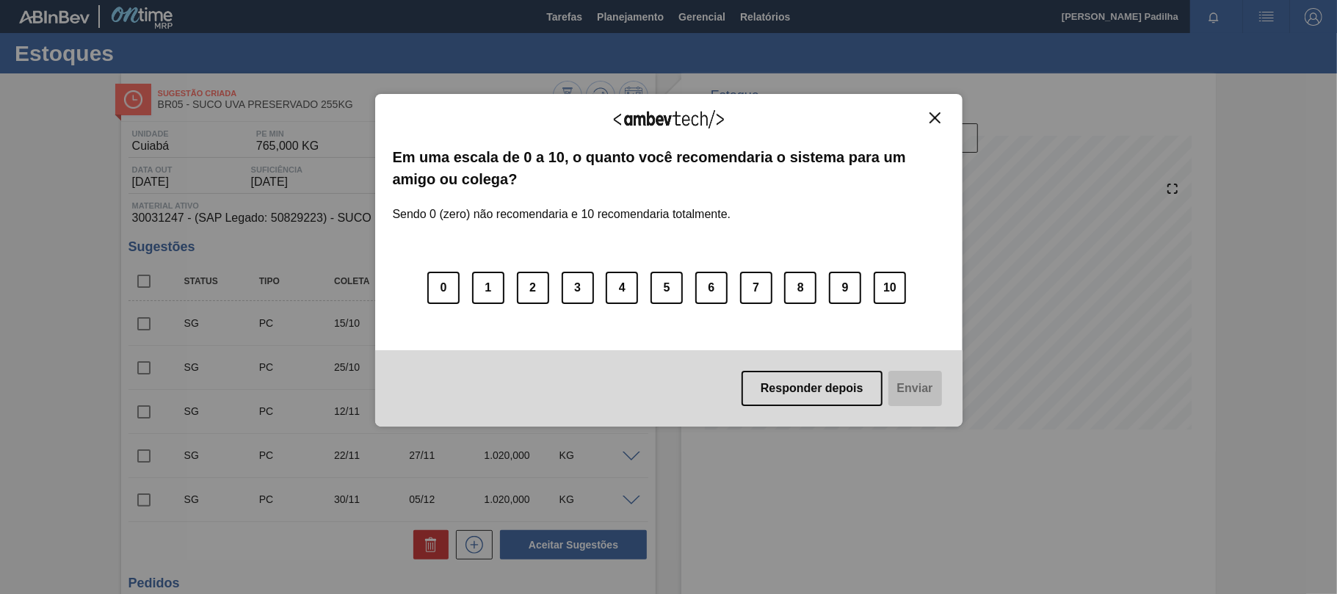
click at [931, 115] on img "Close" at bounding box center [934, 117] width 11 height 11
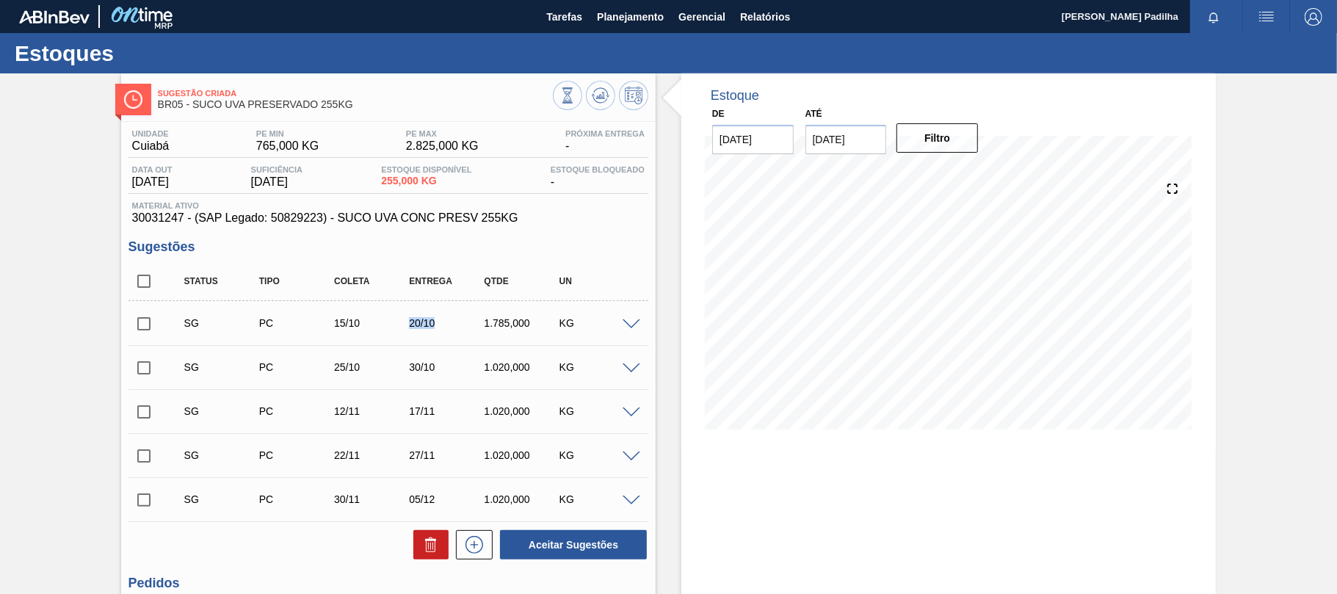
drag, startPoint x: 438, startPoint y: 322, endPoint x: 399, endPoint y: 326, distance: 39.2
click at [399, 326] on div "20/10" at bounding box center [436, 323] width 75 height 12
copy div "20/10"
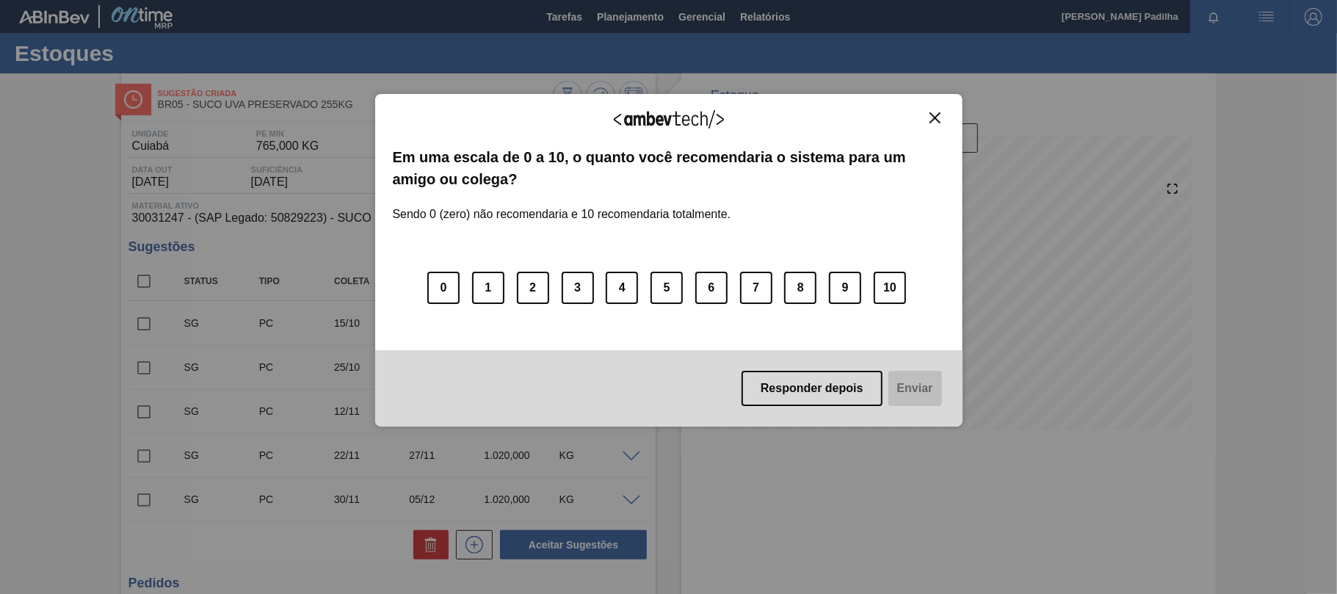
drag, startPoint x: 940, startPoint y: 109, endPoint x: 876, endPoint y: 101, distance: 65.0
click at [928, 107] on div "Agradecemos seu feedback! Em uma escala de 0 a 10, o quanto você recomendaria o…" at bounding box center [668, 260] width 587 height 333
click at [934, 116] on img "Close" at bounding box center [934, 117] width 11 height 11
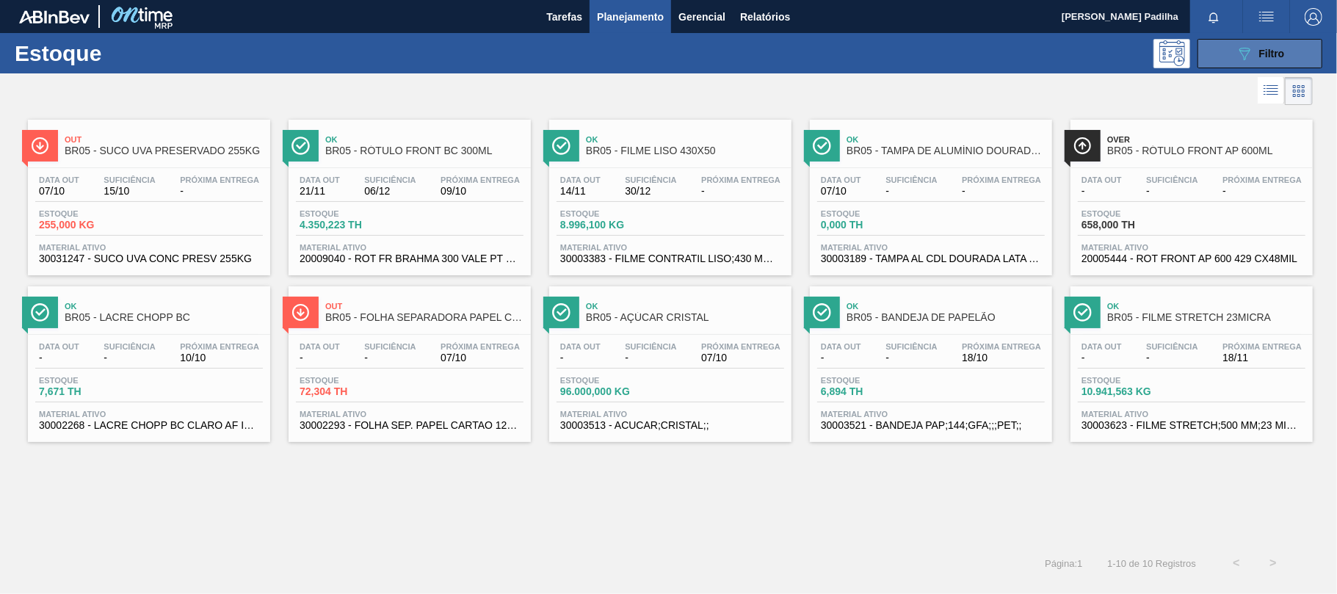
click at [1261, 63] on button "089F7B8B-B2A5-4AFE-B5C0-19BA573D28AC Filtro" at bounding box center [1259, 53] width 125 height 29
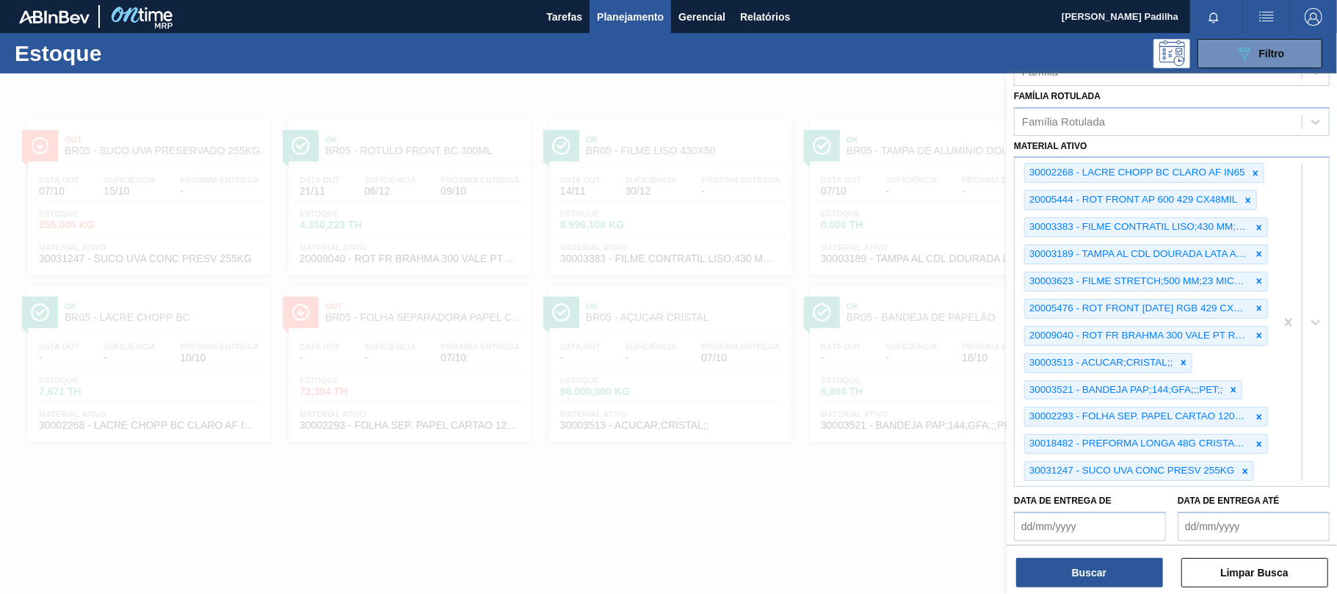
scroll to position [412, 0]
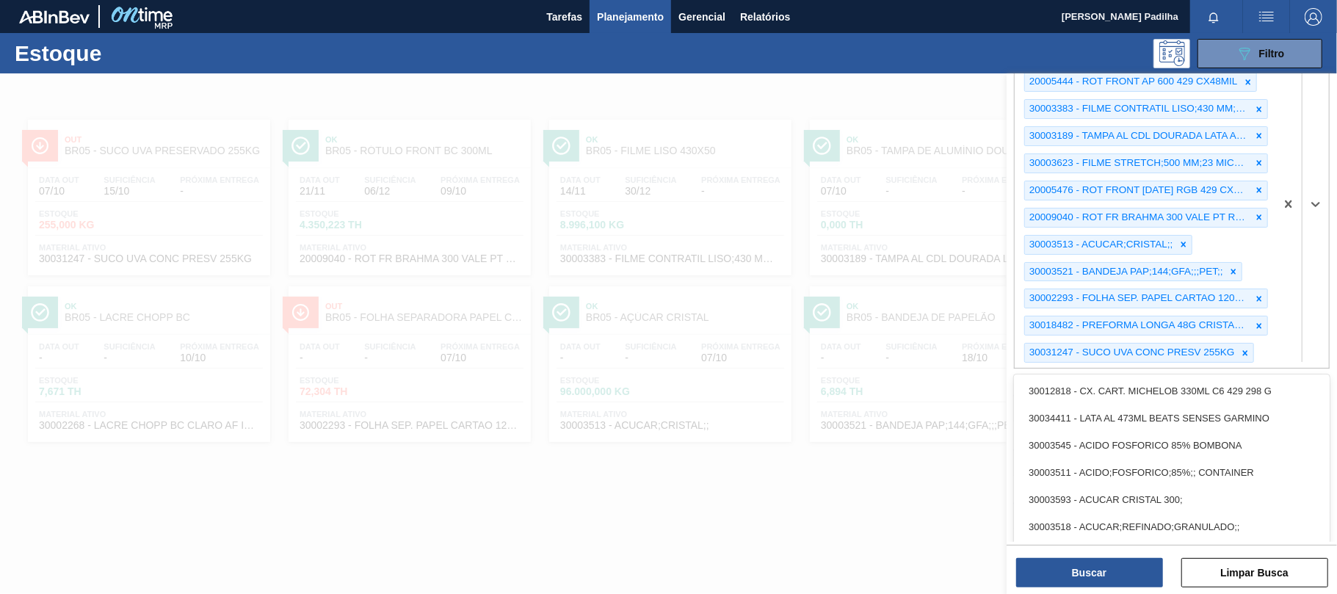
click at [1263, 352] on div "30002268 - LACRE CHOPP BC CLARO AF IN65 20005444 - ROT FRONT AP 600 429 CX48MIL…" at bounding box center [1144, 204] width 261 height 328
paste ativo "LACRE CHOPP BC CLARO AF IN65"
type ativo "LACRE CHOPP BC CLARO AF IN65"
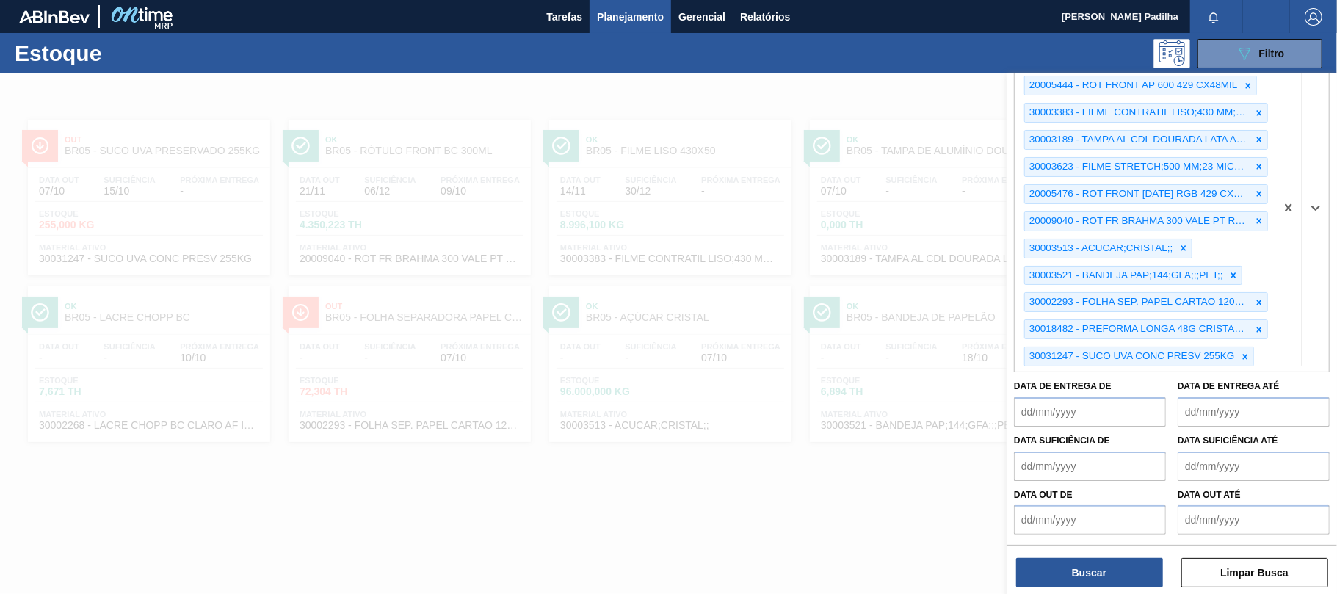
drag, startPoint x: 1234, startPoint y: 374, endPoint x: 766, endPoint y: 371, distance: 467.6
click at [1006, 368] on div "Status do Estoque Status do Estoque Origem Origem Destino Destino Coordenação C…" at bounding box center [1171, 370] width 330 height 594
paste ativo "30002268"
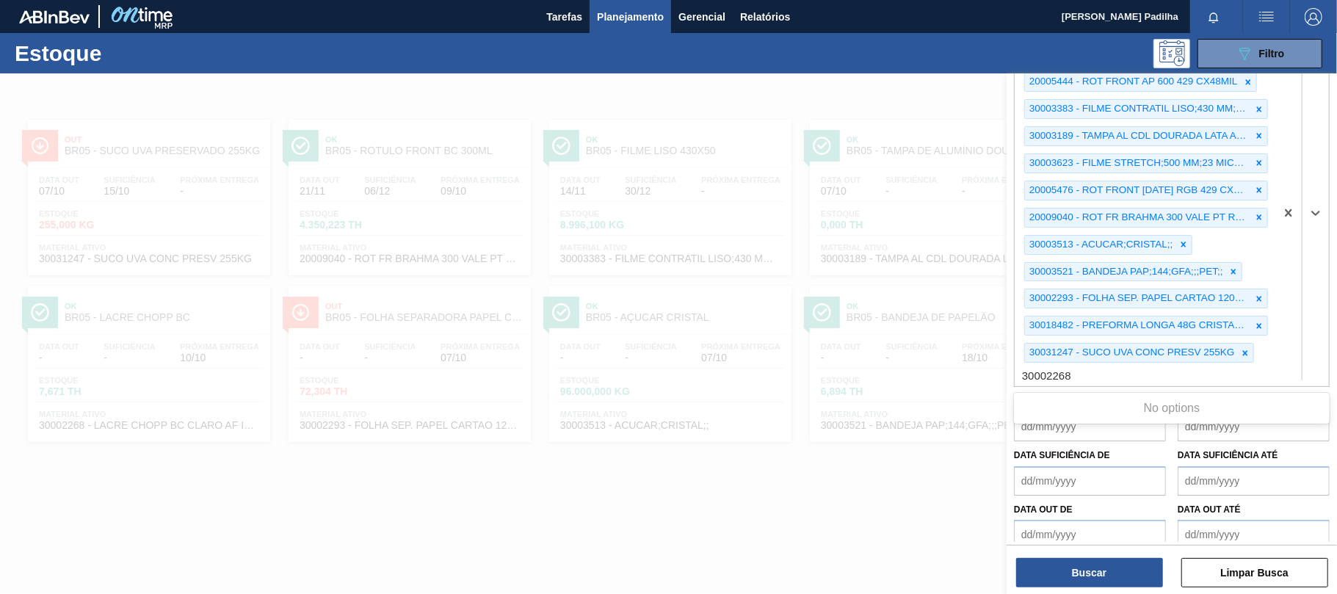
type ativo "30002268"
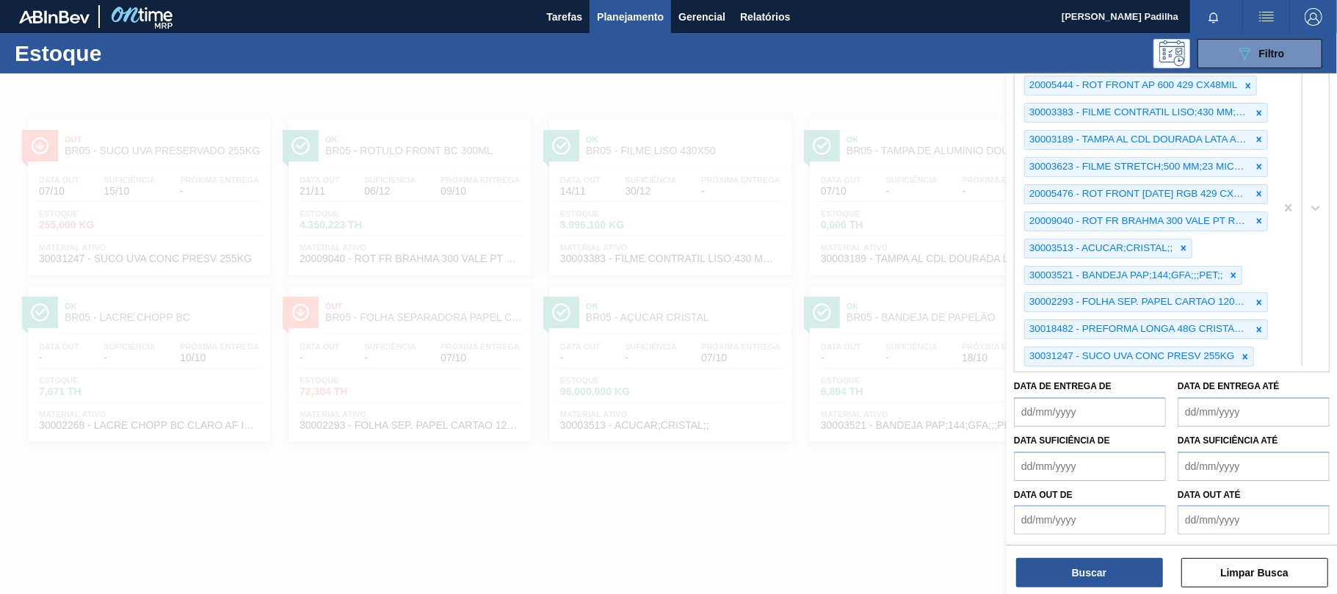
click at [762, 476] on div at bounding box center [668, 370] width 1337 height 594
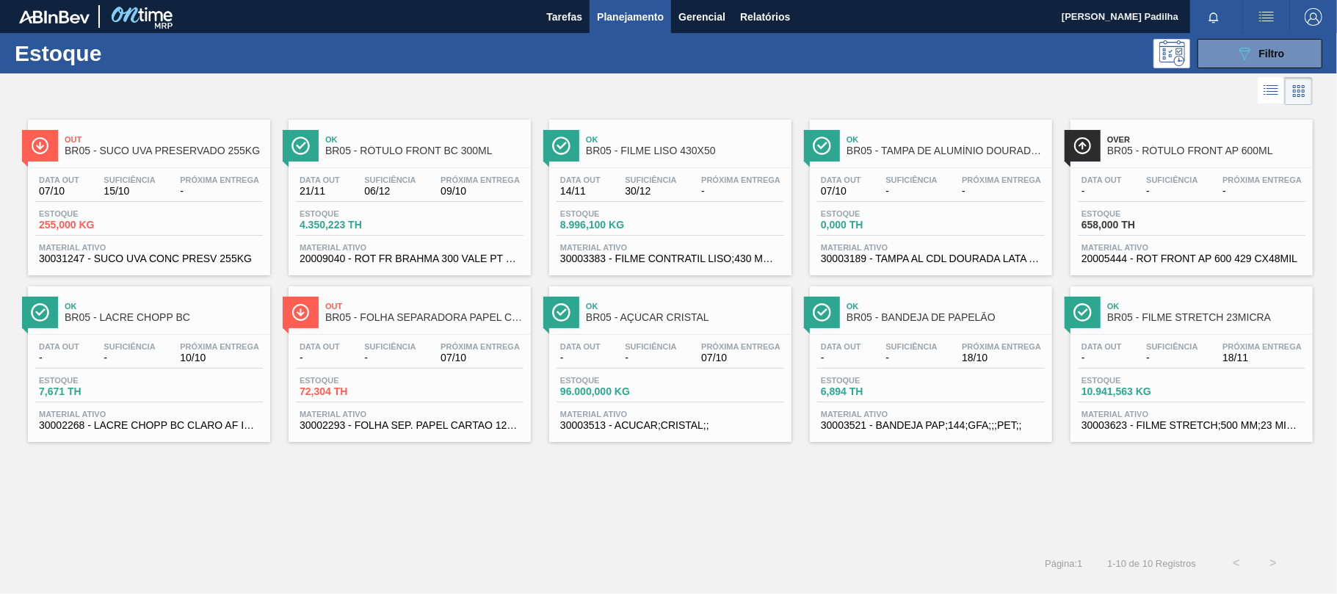
click at [141, 373] on div "Data out - Suficiência - Próxima Entrega 10/10 Estoque 7,671 TH Material ativo …" at bounding box center [149, 385] width 242 height 100
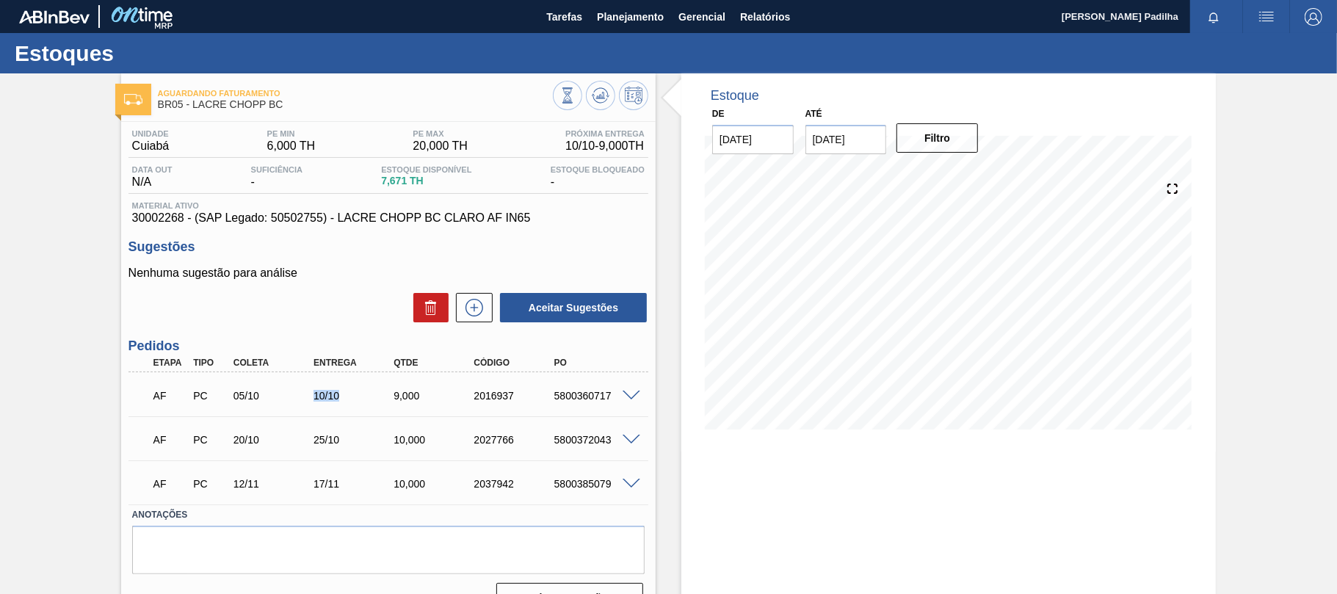
drag, startPoint x: 344, startPoint y: 397, endPoint x: 264, endPoint y: 397, distance: 79.3
click at [264, 397] on div "AF PC 05/10 10/10 9,000 2016937 5800360717" at bounding box center [384, 393] width 481 height 29
drag, startPoint x: 124, startPoint y: 222, endPoint x: 186, endPoint y: 219, distance: 62.5
click at [186, 219] on div "Unidade Cuiabá PE MIN 6,000 TH PE MAX 20,000 TH Próxima Entrega 10/10 - 9,000 T…" at bounding box center [388, 369] width 534 height 495
copy span "30002268"
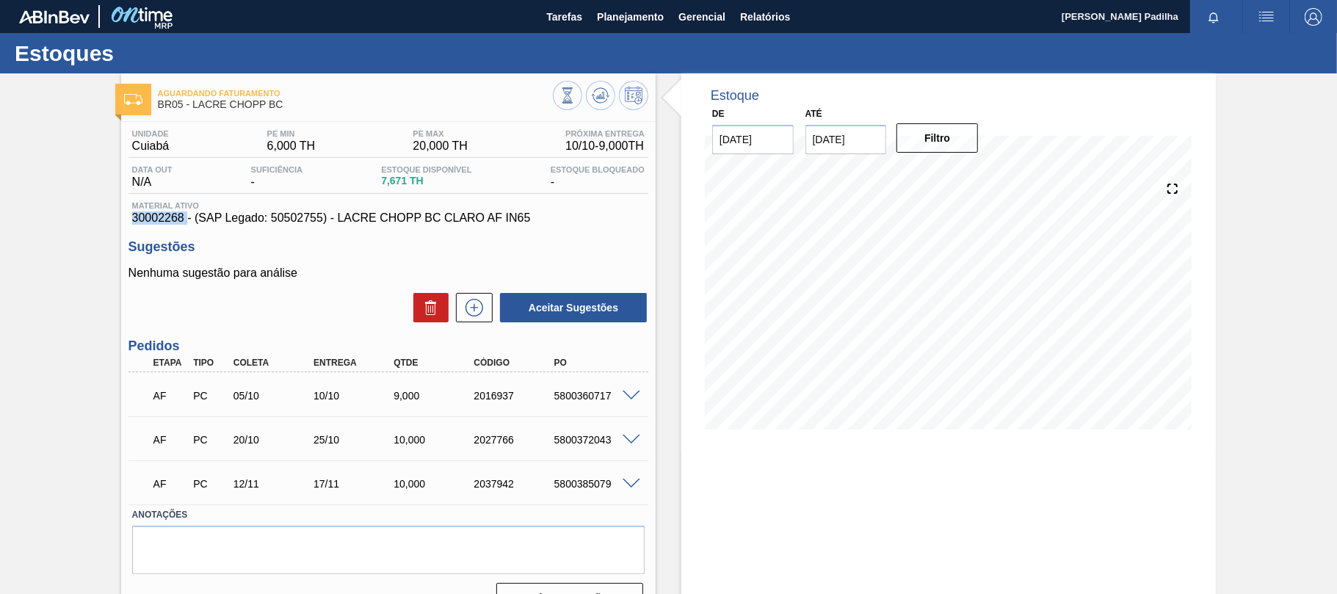
drag, startPoint x: 183, startPoint y: 225, endPoint x: 169, endPoint y: 224, distance: 14.0
click at [182, 225] on span "30002268 - (SAP Legado: 50502755) - LACRE CHOPP BC CLARO AF IN65" at bounding box center [388, 217] width 512 height 13
click at [197, 230] on div "Unidade Cuiabá PE MIN 6,000 TH PE MAX 20,000 TH Próxima Entrega 10/10 - 9,000 T…" at bounding box center [388, 369] width 534 height 495
drag, startPoint x: 126, startPoint y: 224, endPoint x: 183, endPoint y: 222, distance: 56.6
click at [183, 222] on div "Unidade Cuiabá PE MIN 6,000 TH PE MAX 20,000 TH Próxima Entrega 10/10 - 9,000 T…" at bounding box center [388, 369] width 534 height 495
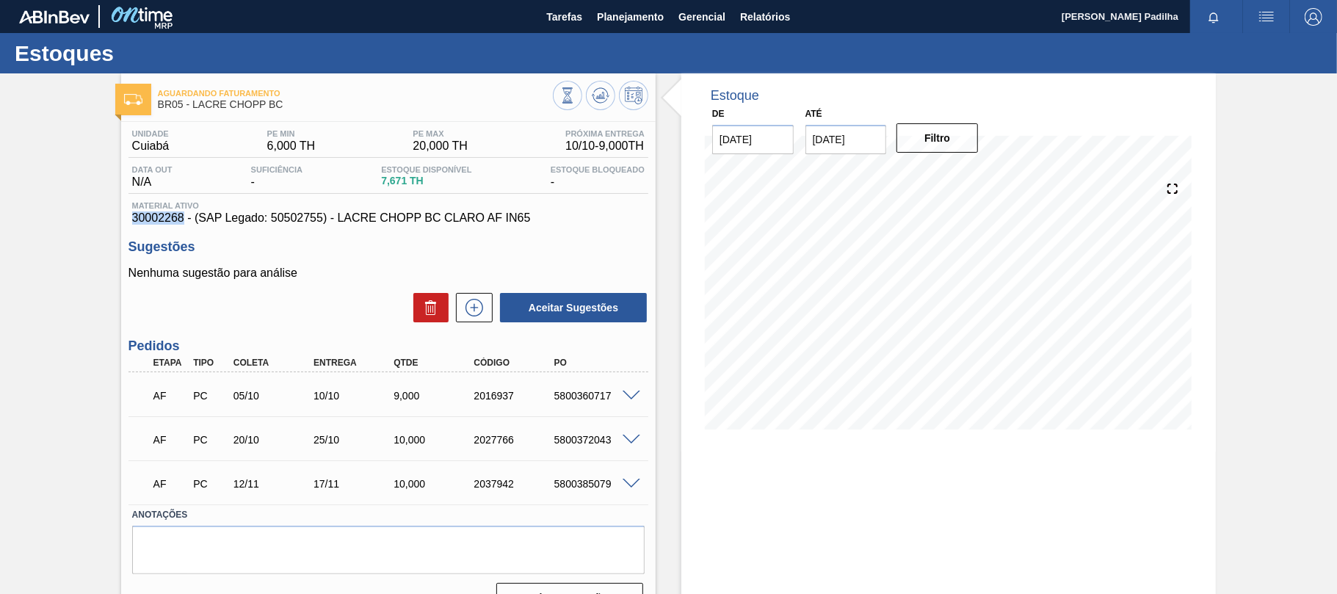
copy span "30002268"
